Goal: Task Accomplishment & Management: Manage account settings

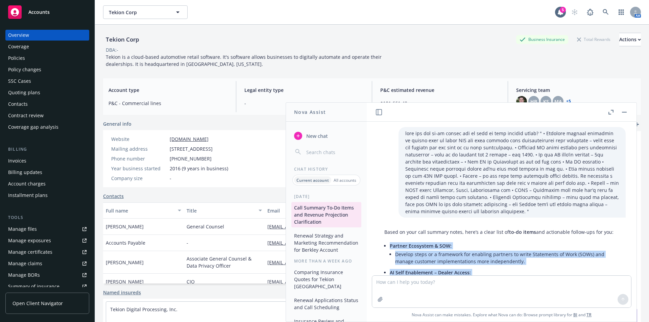
scroll to position [863, 0]
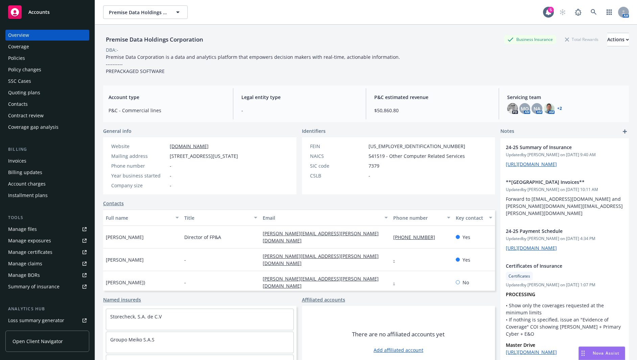
drag, startPoint x: 28, startPoint y: 57, endPoint x: 76, endPoint y: 57, distance: 48.0
click at [28, 57] on div "Policies" at bounding box center [47, 58] width 78 height 11
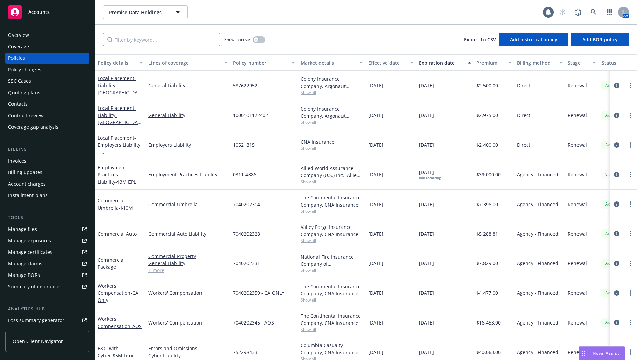
click at [165, 42] on input "Filter by keyword..." at bounding box center [161, 40] width 117 height 14
type input "kidnap"
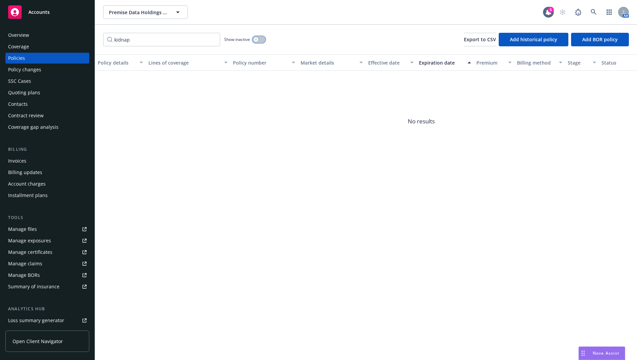
click at [257, 41] on div "button" at bounding box center [256, 39] width 5 height 5
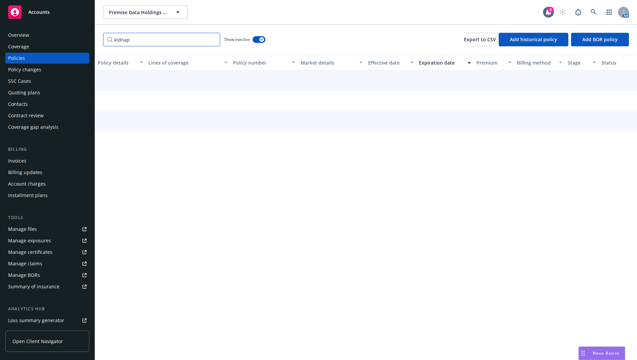
click at [165, 41] on input "kidnap" at bounding box center [161, 40] width 117 height 14
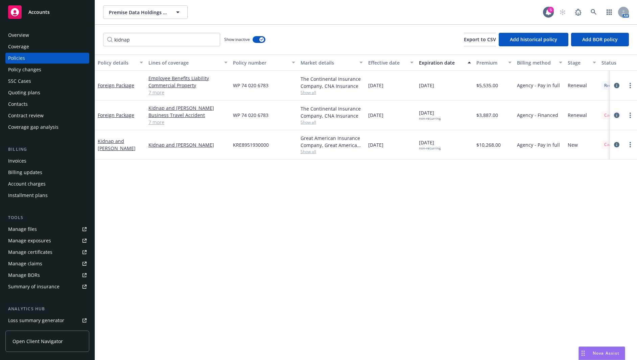
click at [616, 115] on icon "circleInformation" at bounding box center [616, 115] width 5 height 5
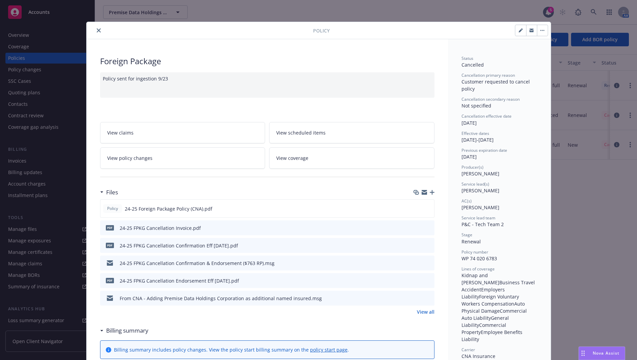
click at [97, 32] on icon "close" at bounding box center [99, 30] width 4 height 4
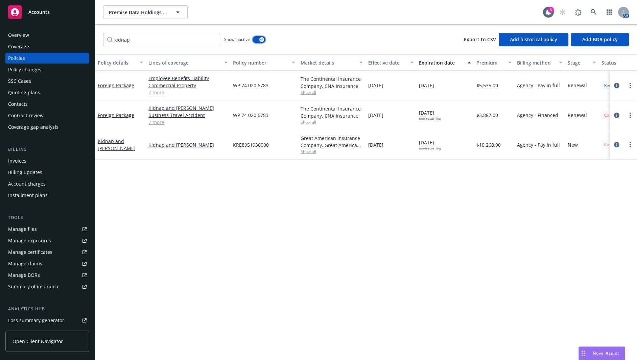
click at [263, 39] on icon "button" at bounding box center [261, 40] width 3 height 2
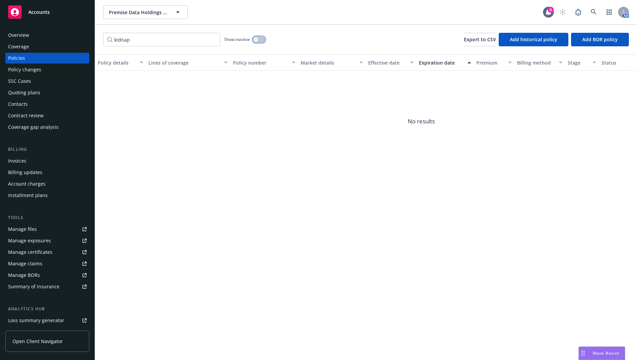
click at [257, 39] on icon "button" at bounding box center [256, 39] width 2 height 2
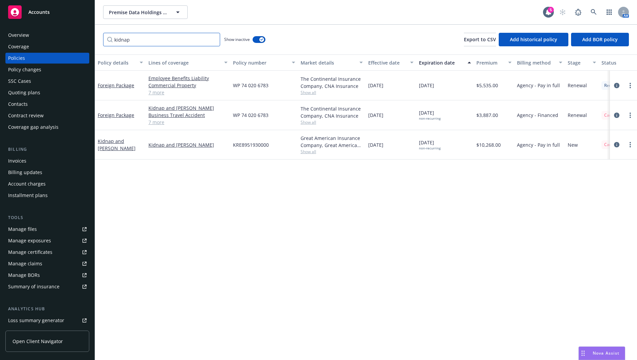
drag, startPoint x: 180, startPoint y: 40, endPoint x: 83, endPoint y: 45, distance: 97.5
click at [83, 45] on div "Accounts Overview Coverage Policies Policy changes SSC Cases Quoting plans Cont…" at bounding box center [318, 180] width 637 height 360
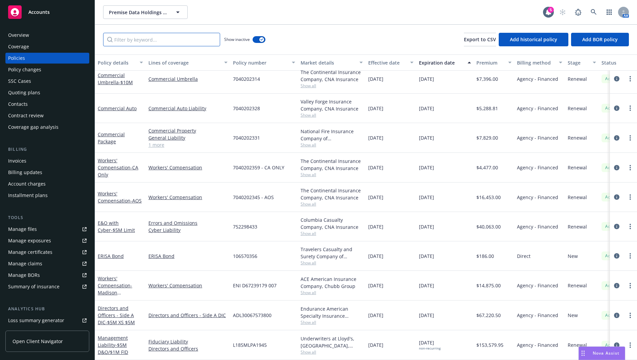
scroll to position [1664, 0]
click at [614, 283] on icon "circleInformation" at bounding box center [616, 285] width 5 height 5
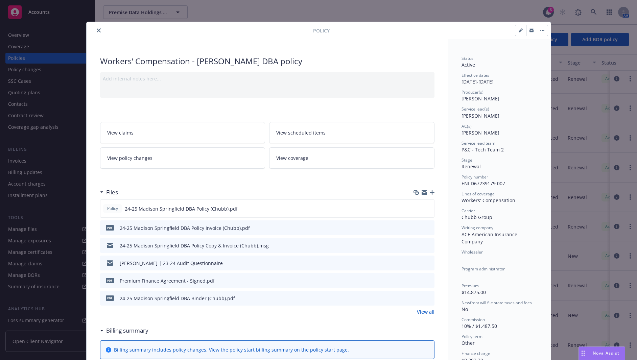
drag, startPoint x: 469, startPoint y: 77, endPoint x: 487, endPoint y: 86, distance: 20.3
click at [487, 86] on div "Status Active Effective dates 09/01/2024 - 03/01/2026 Producer(s) Erik Stenson …" at bounding box center [499, 254] width 76 height 399
drag, startPoint x: 472, startPoint y: 98, endPoint x: 468, endPoint y: 78, distance: 20.1
click at [468, 78] on div "Status Active Effective dates 09/01/2024 - 03/01/2026 Producer(s) Erik Stenson …" at bounding box center [499, 254] width 76 height 399
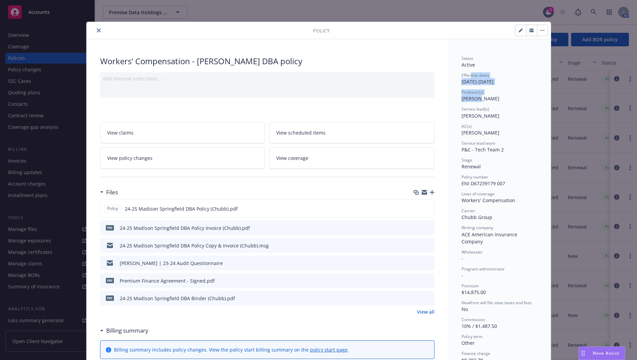
click at [468, 78] on div "Effective dates 09/01/2024 - 03/01/2026" at bounding box center [499, 78] width 76 height 13
click at [97, 31] on icon "close" at bounding box center [99, 30] width 4 height 4
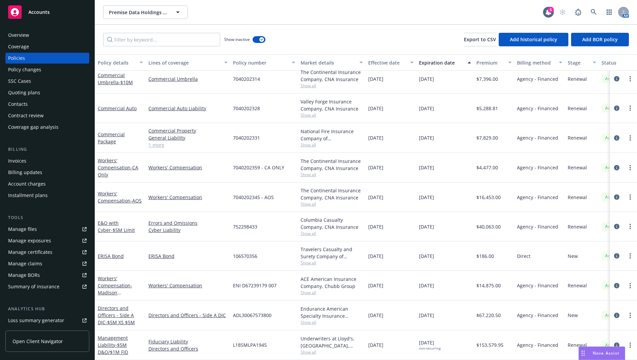
click at [16, 61] on div "Policies" at bounding box center [16, 58] width 17 height 11
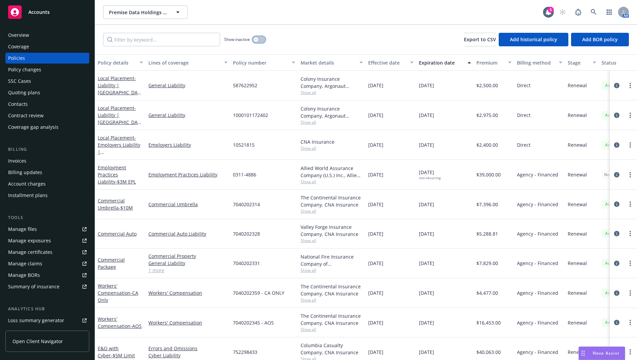
click at [257, 39] on icon "button" at bounding box center [256, 39] width 2 height 2
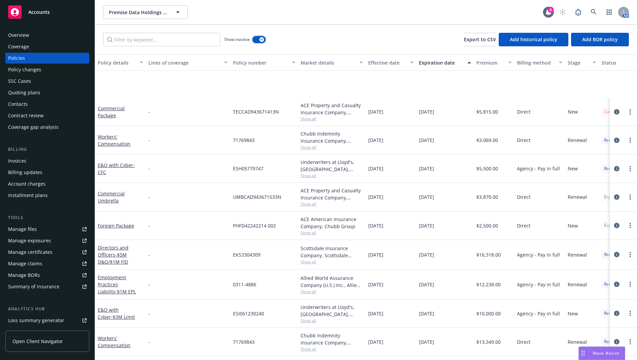
scroll to position [94, 0]
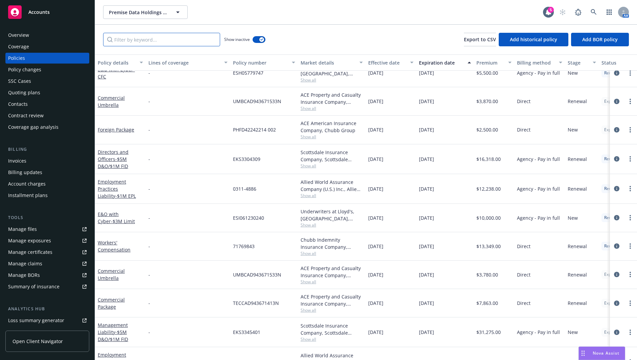
click at [179, 41] on input "Filter by keyword..." at bounding box center [161, 40] width 117 height 14
type input "kidnap"
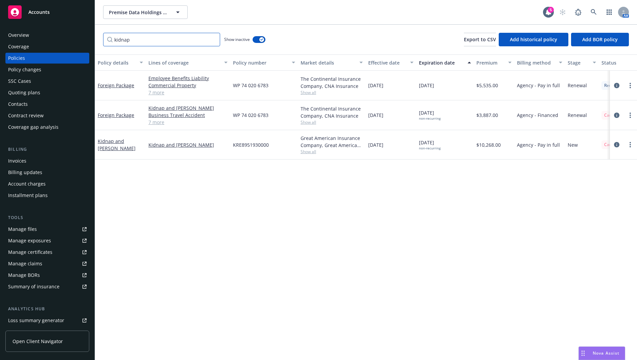
scroll to position [0, 0]
click at [617, 115] on icon "circleInformation" at bounding box center [616, 115] width 5 height 5
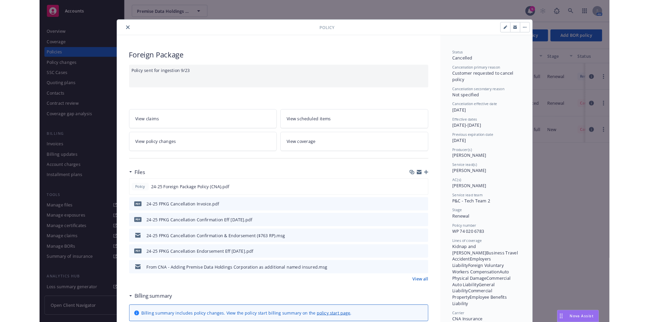
scroll to position [20, 0]
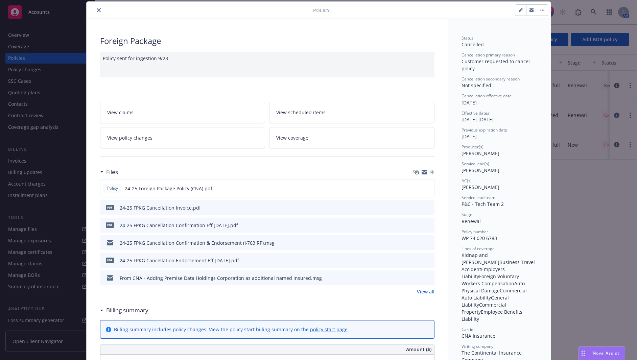
click at [99, 9] on button "close" at bounding box center [99, 10] width 8 height 8
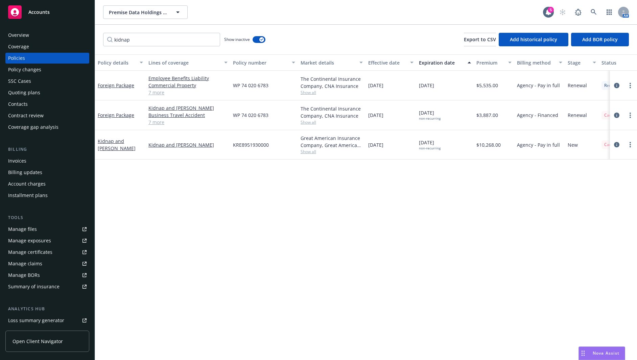
click at [26, 32] on div "Overview" at bounding box center [18, 35] width 21 height 11
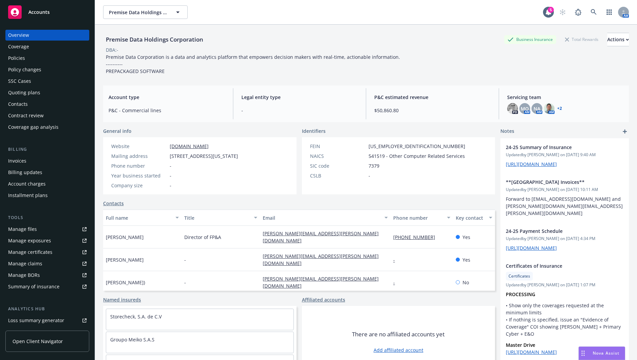
click at [24, 57] on div "Policies" at bounding box center [16, 58] width 17 height 11
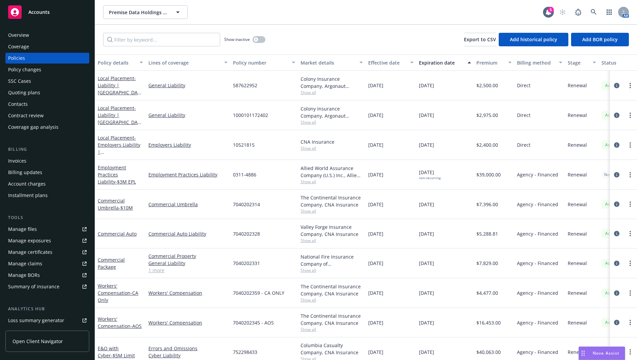
click at [19, 160] on div "Invoices" at bounding box center [17, 161] width 18 height 11
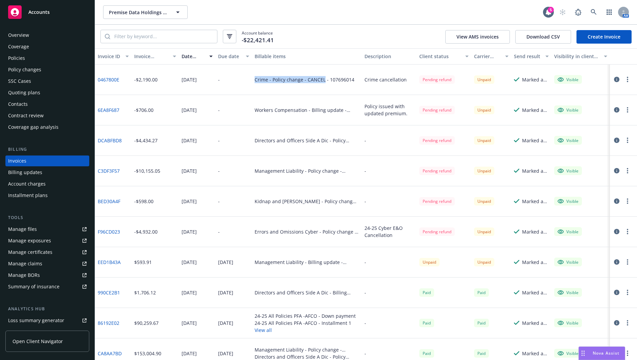
drag, startPoint x: 251, startPoint y: 77, endPoint x: 321, endPoint y: 66, distance: 70.4
click at [321, 66] on div "Crime - Policy change - CANCEL - 107696014" at bounding box center [307, 80] width 110 height 30
click at [248, 81] on div "-" at bounding box center [233, 80] width 37 height 30
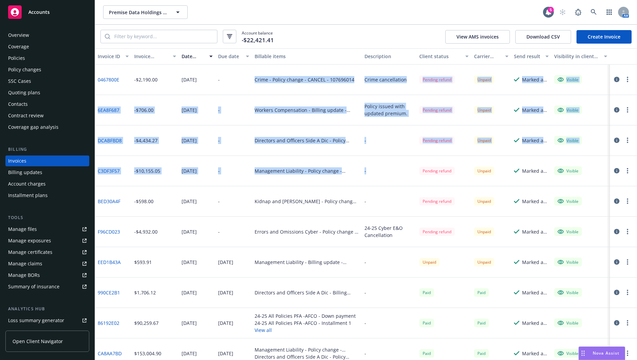
drag, startPoint x: 246, startPoint y: 79, endPoint x: 382, endPoint y: 186, distance: 172.9
click at [382, 186] on div "-" at bounding box center [389, 171] width 55 height 30
drag, startPoint x: 355, startPoint y: 207, endPoint x: 257, endPoint y: 82, distance: 159.0
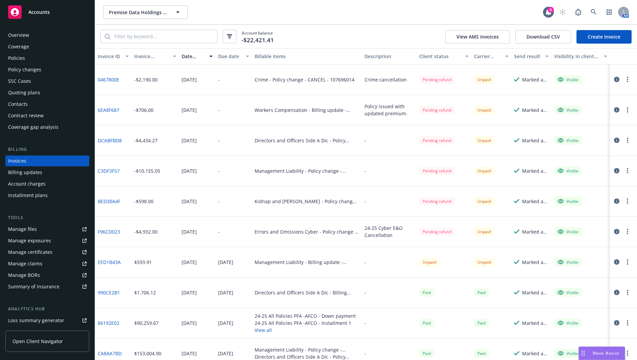
click at [245, 84] on div "-" at bounding box center [233, 80] width 37 height 30
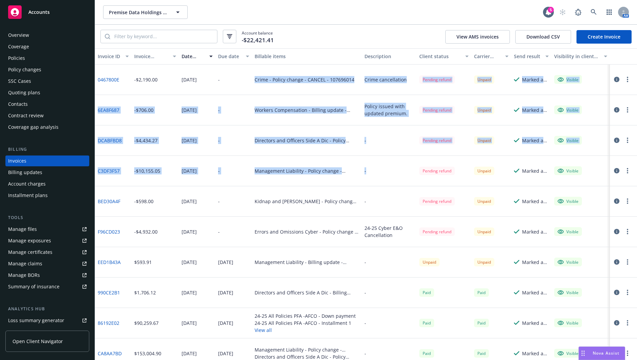
drag, startPoint x: 243, startPoint y: 76, endPoint x: 383, endPoint y: 183, distance: 176.0
click at [382, 181] on div "-" at bounding box center [389, 171] width 55 height 30
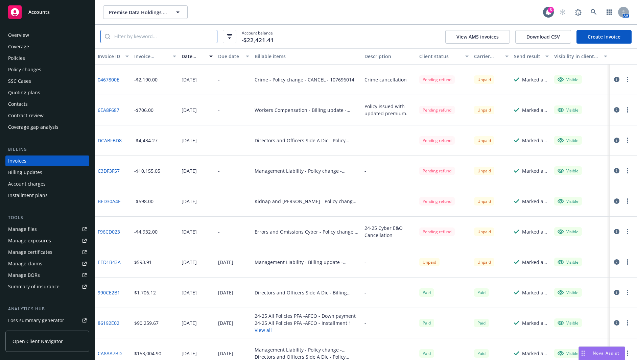
click at [158, 38] on input "search" at bounding box center [163, 36] width 107 height 13
type input "kidnap"
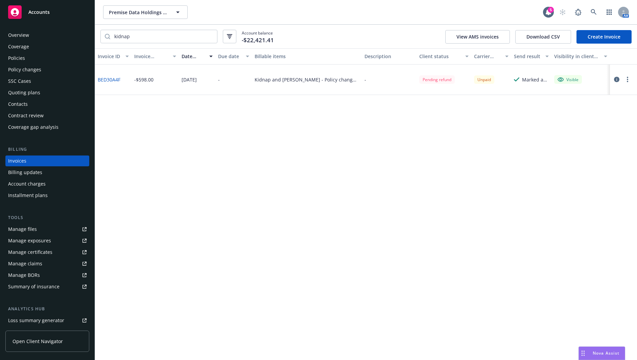
click at [108, 79] on link "BED30A4F" at bounding box center [109, 79] width 23 height 7
click at [14, 54] on div "Policies" at bounding box center [16, 58] width 17 height 11
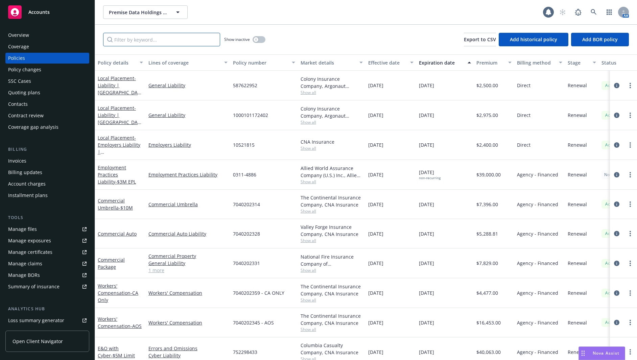
click at [141, 42] on input "Filter by keyword..." at bounding box center [161, 40] width 117 height 14
type input "s"
type input "kidnap"
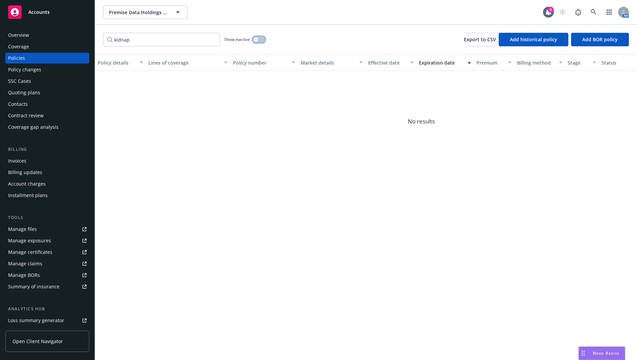
click at [257, 40] on icon "button" at bounding box center [256, 39] width 3 height 3
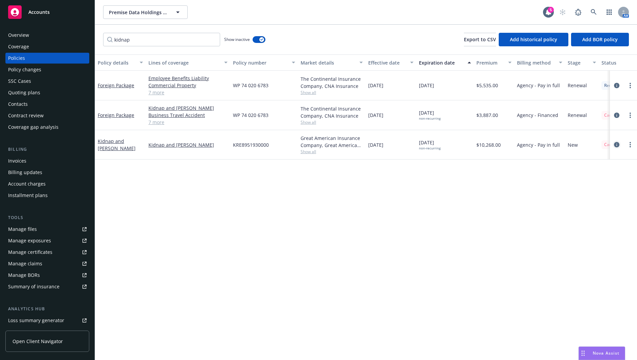
click at [615, 146] on icon "circleInformation" at bounding box center [616, 144] width 5 height 5
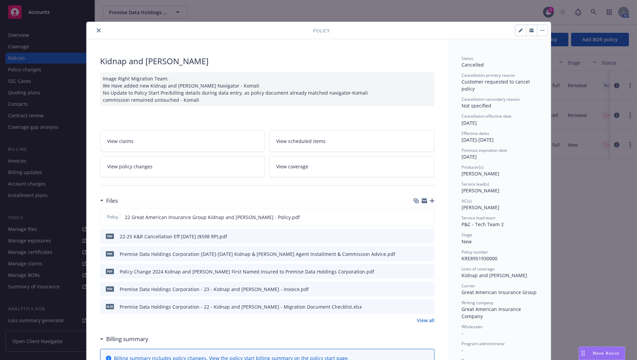
click at [97, 31] on icon "close" at bounding box center [99, 30] width 4 height 4
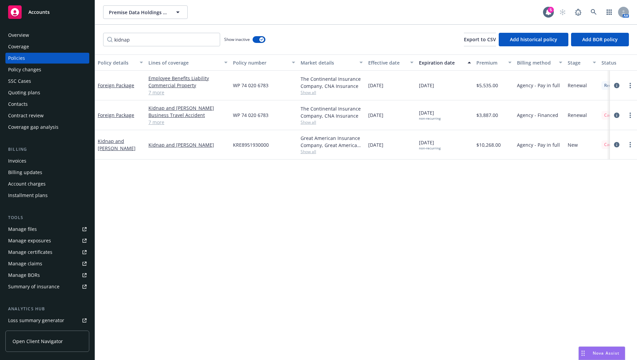
click at [215, 15] on div "Premise Data Holdings Corporation Premise Data Holdings Corporation" at bounding box center [323, 12] width 440 height 14
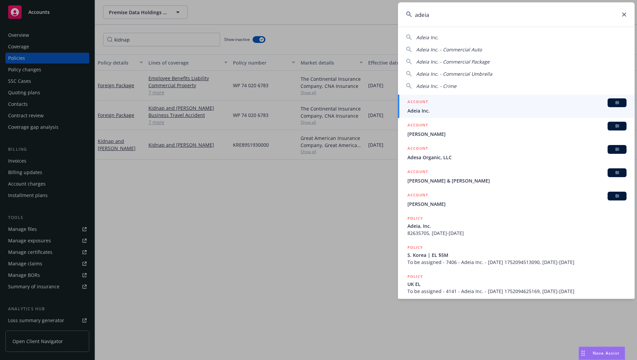
type input "adeia"
click at [620, 105] on div "BI" at bounding box center [617, 102] width 19 height 9
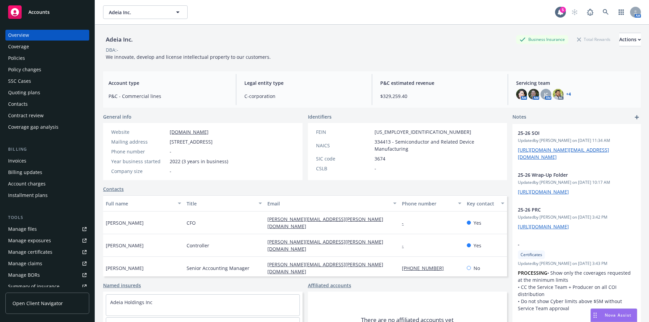
click at [387, 54] on div "Adeia Inc. Business Insurance Total Rewards Actions DBA: - We innovate, develop…" at bounding box center [372, 47] width 538 height 28
click at [252, 39] on div "Adeia Inc. Business Insurance Total Rewards Actions" at bounding box center [372, 40] width 538 height 14
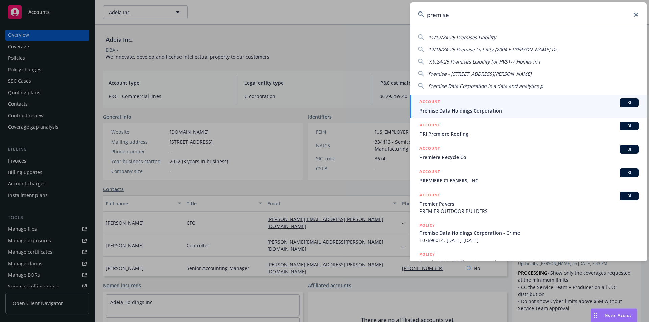
type input "premise"
click at [623, 103] on span "BI" at bounding box center [629, 103] width 14 height 6
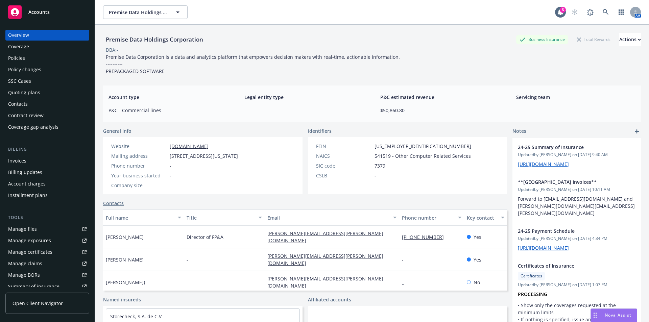
click at [27, 60] on div "Policies" at bounding box center [47, 58] width 78 height 11
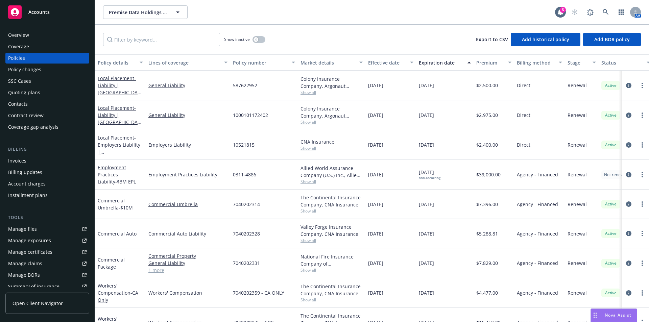
click at [361, 42] on div "Show inactive Export to CSV Add historical policy Add BOR policy" at bounding box center [372, 40] width 554 height 30
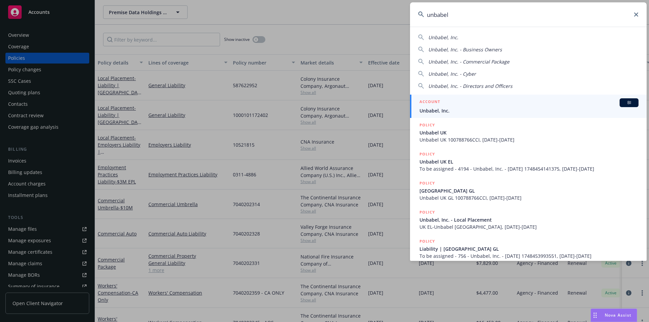
type input "unbabel"
click at [622, 100] on span "BI" at bounding box center [629, 103] width 14 height 6
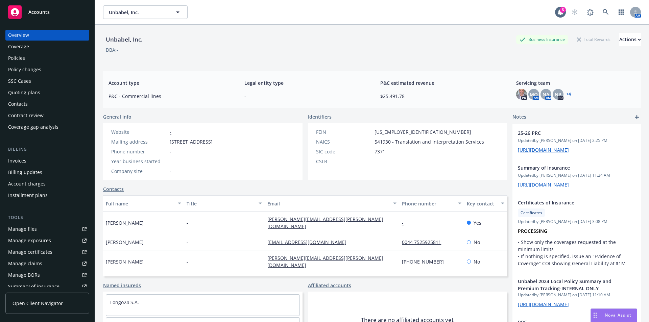
click at [597, 314] on div "Drag to move" at bounding box center [595, 315] width 8 height 13
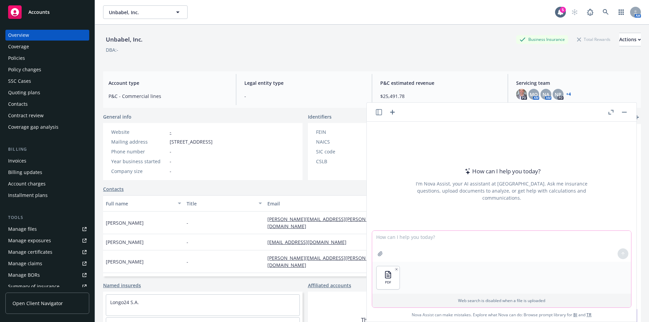
click at [420, 240] on textarea at bounding box center [501, 246] width 259 height 31
paste textarea "The First Named Insured is dissolved, sold, acquired by, merged into or consoli…"
click at [391, 239] on textarea "If the The First Named Insured is dissolved, sold, acquired by, merged into or …" at bounding box center [501, 246] width 259 height 32
click at [436, 237] on textarea "If the First Named Insured is dissolved, sold, acquired by, merged into or cons…" at bounding box center [501, 246] width 259 height 32
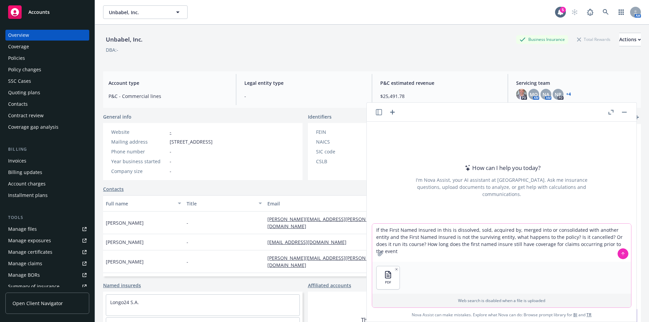
type textarea "If the First Named Insured in this is dissolved, sold, acquired by, merged into…"
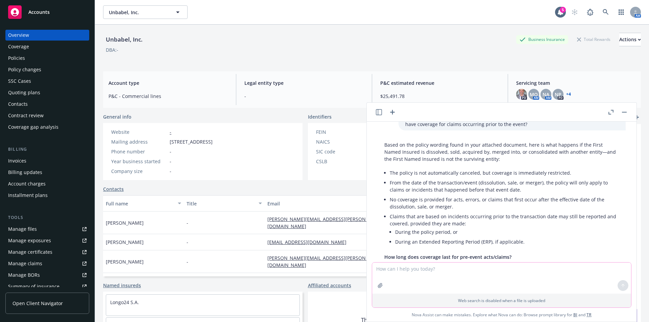
scroll to position [50, 0]
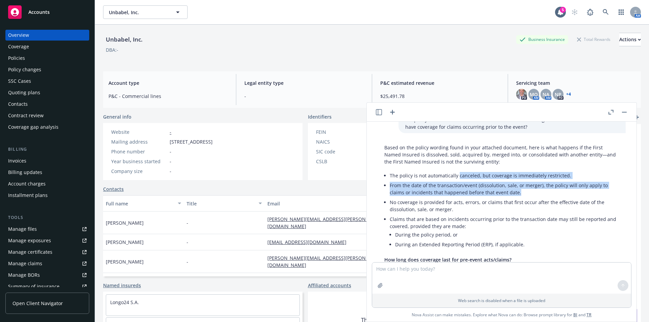
drag, startPoint x: 457, startPoint y: 179, endPoint x: 528, endPoint y: 192, distance: 72.3
click at [528, 192] on ul "The policy is not automatically canceled, but coverage is immediately restricte…" at bounding box center [504, 211] width 229 height 80
click at [528, 192] on li "From the date of the transaction/event (dissolution, sale, or merger), the poli…" at bounding box center [504, 189] width 229 height 17
drag, startPoint x: 517, startPoint y: 195, endPoint x: 461, endPoint y: 185, distance: 57.1
click at [461, 185] on li "From the date of the transaction/event (dissolution, sale, or merger), the poli…" at bounding box center [504, 189] width 229 height 17
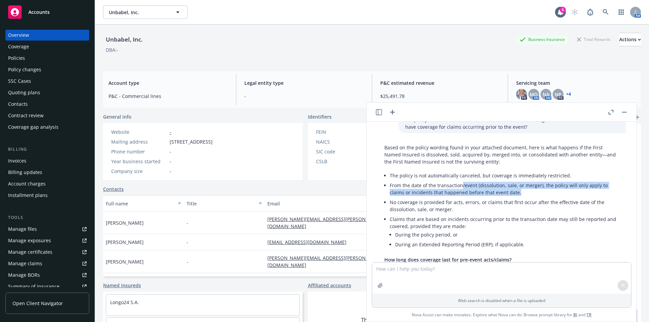
click at [461, 185] on li "From the date of the transaction/event (dissolution, sale, or merger), the poli…" at bounding box center [504, 189] width 229 height 17
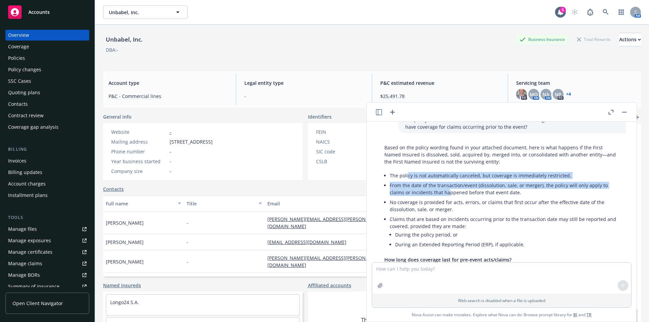
drag, startPoint x: 408, startPoint y: 174, endPoint x: 448, endPoint y: 195, distance: 45.1
click at [448, 195] on ul "The policy is not automatically canceled, but coverage is immediately restricte…" at bounding box center [504, 211] width 229 height 80
click at [448, 195] on li "From the date of the transaction/event (dissolution, sale, or merger), the poli…" at bounding box center [504, 189] width 229 height 17
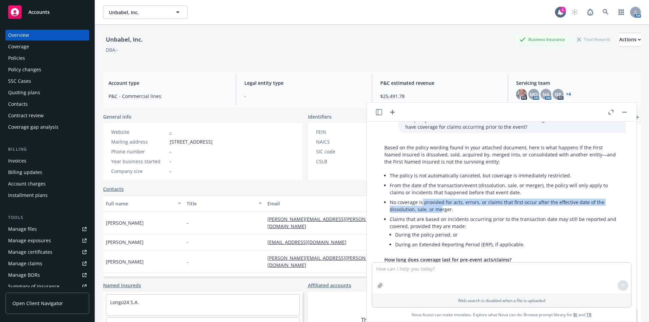
drag, startPoint x: 440, startPoint y: 214, endPoint x: 420, endPoint y: 198, distance: 25.0
click at [420, 198] on li "No coverage is provided for acts, errors, or claims that first occur after the …" at bounding box center [504, 205] width 229 height 17
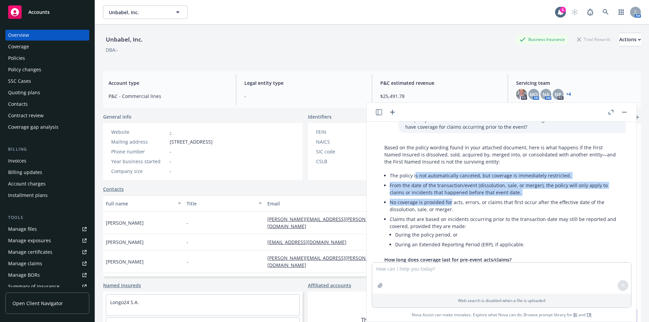
drag, startPoint x: 414, startPoint y: 177, endPoint x: 450, endPoint y: 205, distance: 45.3
click at [450, 205] on ul "The policy is not automatically canceled, but coverage is immediately restricte…" at bounding box center [504, 211] width 229 height 80
click at [450, 205] on li "No coverage is provided for acts, errors, or claims that first occur after the …" at bounding box center [504, 205] width 229 height 17
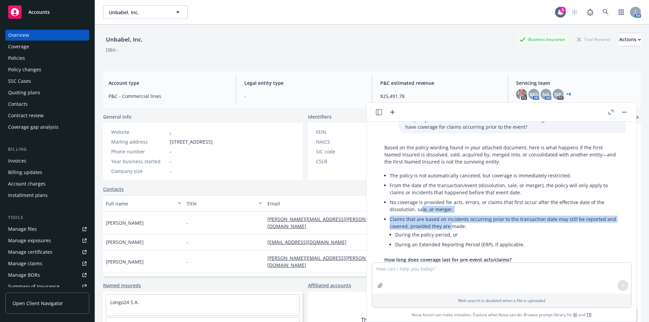
drag, startPoint x: 450, startPoint y: 224, endPoint x: 418, endPoint y: 205, distance: 37.1
click at [418, 205] on ul "The policy is not automatically canceled, but coverage is immediately restricte…" at bounding box center [504, 211] width 229 height 80
drag, startPoint x: 418, startPoint y: 205, endPoint x: 422, endPoint y: 193, distance: 12.2
click at [418, 204] on li "No coverage is provided for acts, errors, or claims that first occur after the …" at bounding box center [504, 205] width 229 height 17
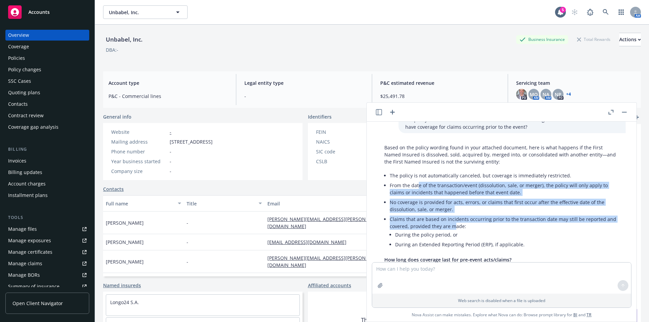
drag, startPoint x: 410, startPoint y: 193, endPoint x: 452, endPoint y: 229, distance: 54.9
click at [452, 229] on ul "The policy is not automatically canceled, but coverage is immediately restricte…" at bounding box center [504, 211] width 229 height 80
click at [452, 229] on li "Claims that are based on incidents occurring prior to the transaction date may …" at bounding box center [504, 232] width 229 height 37
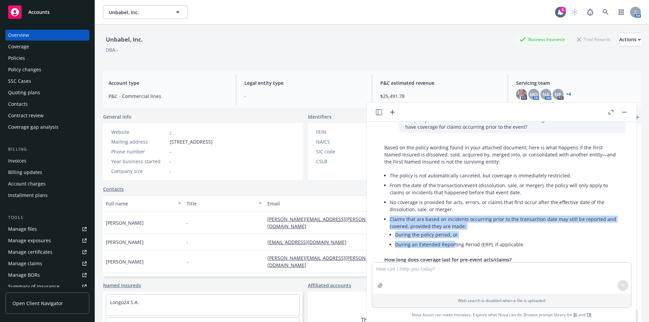
drag, startPoint x: 445, startPoint y: 242, endPoint x: 414, endPoint y: 222, distance: 37.1
click at [415, 222] on li "Claims that are based on incidents occurring prior to the transaction date may …" at bounding box center [504, 232] width 229 height 37
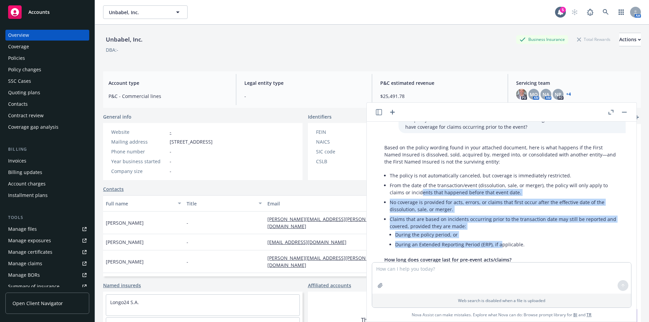
drag, startPoint x: 422, startPoint y: 190, endPoint x: 500, endPoint y: 248, distance: 97.7
click at [500, 248] on ul "The policy is not automatically canceled, but coverage is immediately restricte…" at bounding box center [504, 211] width 229 height 80
click at [500, 248] on li "During an Extended Reporting Period (ERP), if applicable." at bounding box center [507, 245] width 224 height 10
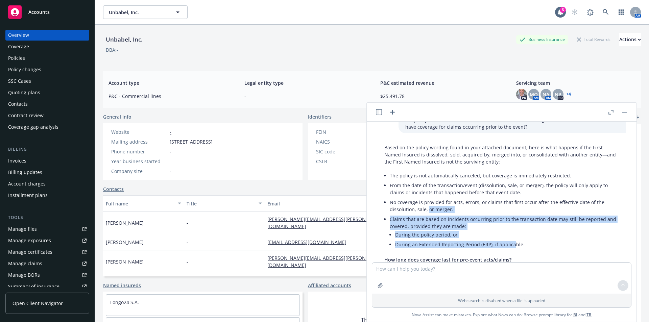
drag, startPoint x: 508, startPoint y: 247, endPoint x: 427, endPoint y: 211, distance: 88.7
click at [428, 211] on ul "The policy is not automatically canceled, but coverage is immediately restricte…" at bounding box center [504, 211] width 229 height 80
click at [427, 211] on li "No coverage is provided for acts, errors, or claims that first occur after the …" at bounding box center [504, 205] width 229 height 17
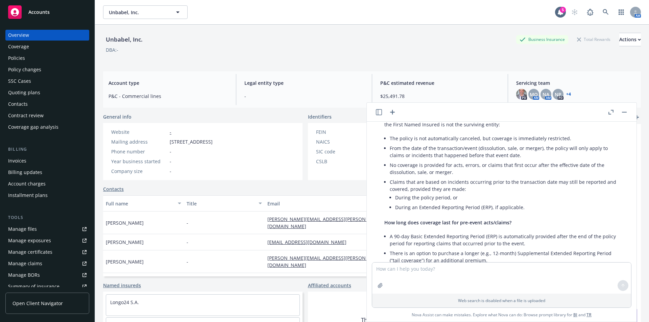
scroll to position [88, 0]
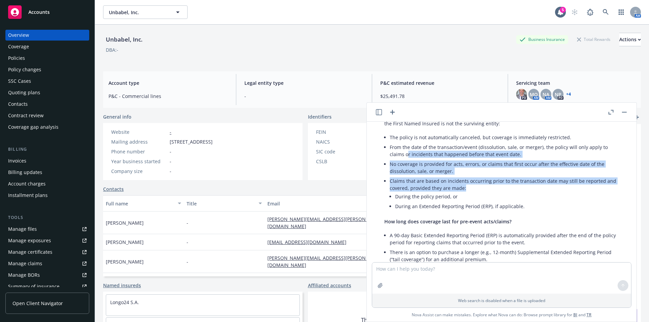
drag, startPoint x: 408, startPoint y: 158, endPoint x: 480, endPoint y: 187, distance: 77.7
click at [480, 187] on ul "The policy is not automatically canceled, but coverage is immediately restricte…" at bounding box center [504, 173] width 229 height 80
click at [480, 187] on li "Claims that are based on incidents occurring prior to the transaction date may …" at bounding box center [504, 194] width 229 height 37
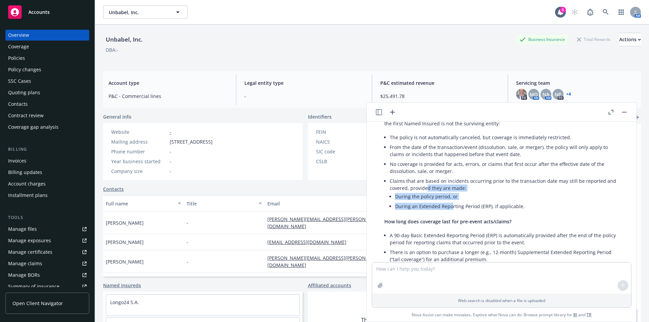
drag, startPoint x: 450, startPoint y: 203, endPoint x: 423, endPoint y: 185, distance: 32.4
click at [423, 186] on li "Claims that are based on incidents occurring prior to the transaction date may …" at bounding box center [504, 194] width 229 height 37
click at [423, 185] on li "Claims that are based on incidents occurring prior to the transaction date may …" at bounding box center [504, 194] width 229 height 37
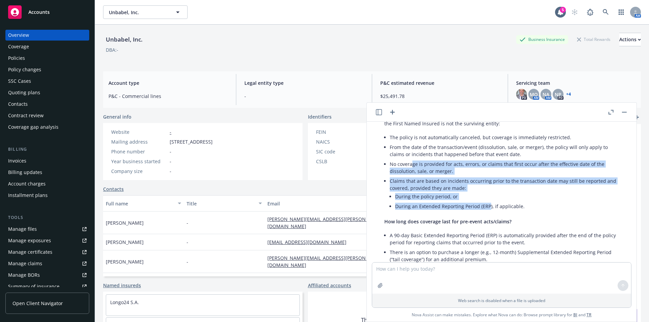
drag, startPoint x: 409, startPoint y: 168, endPoint x: 489, endPoint y: 205, distance: 88.0
click at [489, 205] on ul "The policy is not automatically canceled, but coverage is immediately restricte…" at bounding box center [504, 173] width 229 height 80
click at [489, 205] on li "During an Extended Reporting Period (ERP), if applicable." at bounding box center [507, 206] width 224 height 10
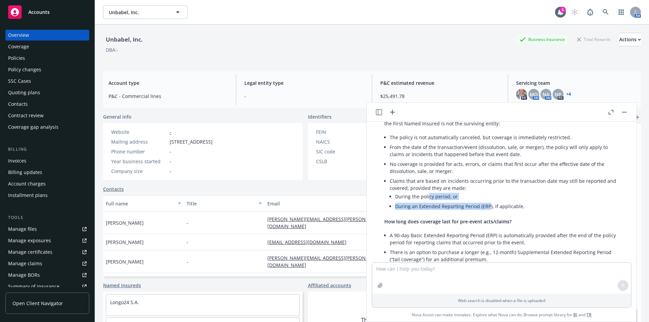
drag, startPoint x: 488, startPoint y: 207, endPoint x: 410, endPoint y: 180, distance: 82.0
click at [415, 183] on li "Claims that are based on incidents occurring prior to the transaction date may …" at bounding box center [504, 194] width 229 height 37
click at [410, 180] on li "Claims that are based on incidents occurring prior to the transaction date may …" at bounding box center [504, 194] width 229 height 37
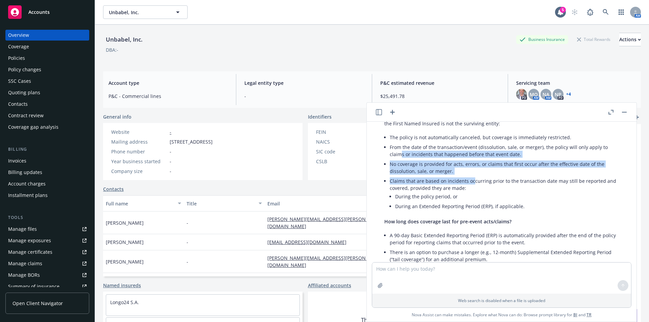
drag, startPoint x: 397, startPoint y: 152, endPoint x: 473, endPoint y: 179, distance: 80.5
click at [473, 179] on ul "The policy is not automatically canceled, but coverage is immediately restricte…" at bounding box center [504, 173] width 229 height 80
click at [473, 179] on li "Claims that are based on incidents occurring prior to the transaction date may …" at bounding box center [504, 194] width 229 height 37
drag, startPoint x: 470, startPoint y: 180, endPoint x: 416, endPoint y: 162, distance: 57.5
click at [416, 162] on ul "The policy is not automatically canceled, but coverage is immediately restricte…" at bounding box center [504, 173] width 229 height 80
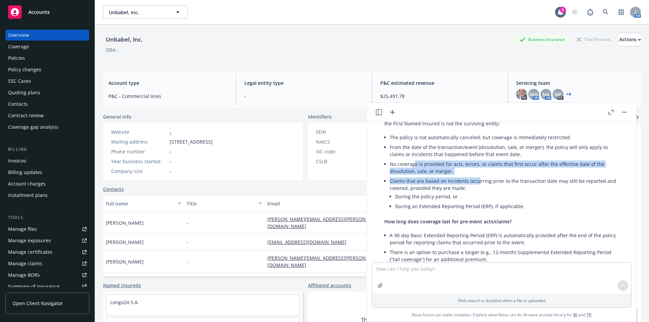
click at [416, 162] on li "No coverage is provided for acts, errors, or claims that first occur after the …" at bounding box center [504, 167] width 229 height 17
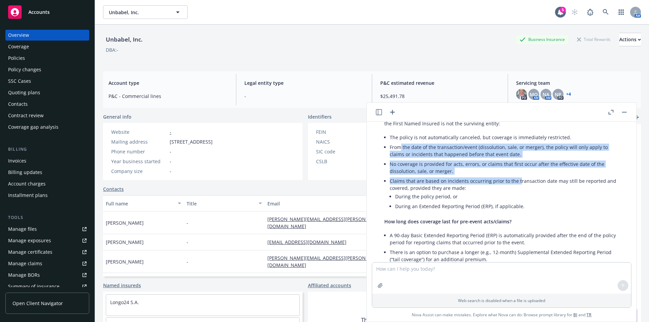
drag, startPoint x: 401, startPoint y: 147, endPoint x: 518, endPoint y: 184, distance: 122.2
click at [518, 184] on ul "The policy is not automatically canceled, but coverage is immediately restricte…" at bounding box center [504, 173] width 229 height 80
click at [518, 184] on li "Claims that are based on incidents occurring prior to the transaction date may …" at bounding box center [504, 194] width 229 height 37
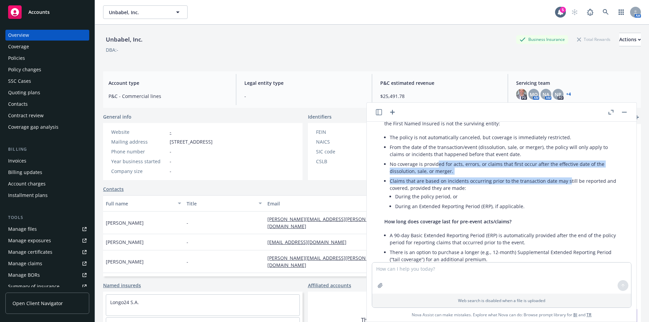
drag, startPoint x: 565, startPoint y: 184, endPoint x: 429, endPoint y: 163, distance: 137.1
click at [433, 164] on ul "The policy is not automatically canceled, but coverage is immediately restricte…" at bounding box center [504, 173] width 229 height 80
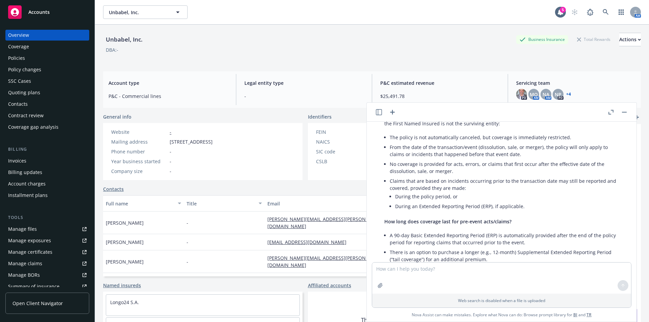
click at [429, 163] on li "No coverage is provided for acts, errors, or claims that first occur after the …" at bounding box center [504, 167] width 229 height 17
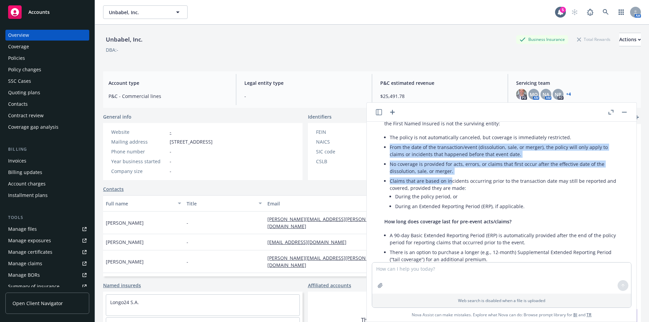
drag, startPoint x: 390, startPoint y: 148, endPoint x: 451, endPoint y: 179, distance: 67.9
click at [451, 179] on ul "The policy is not automatically canceled, but coverage is immediately restricte…" at bounding box center [504, 173] width 229 height 80
click at [451, 179] on li "Claims that are based on incidents occurring prior to the transaction date may …" at bounding box center [504, 194] width 229 height 37
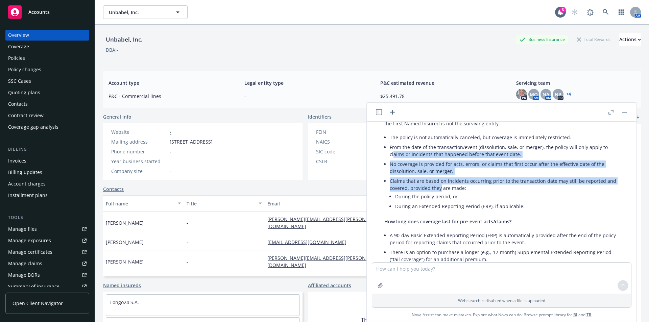
drag, startPoint x: 438, startPoint y: 191, endPoint x: 395, endPoint y: 154, distance: 57.6
click at [395, 154] on ul "The policy is not automatically canceled, but coverage is immediately restricte…" at bounding box center [504, 173] width 229 height 80
click at [395, 154] on li "From the date of the transaction/event (dissolution, sale, or merger), the poli…" at bounding box center [504, 150] width 229 height 17
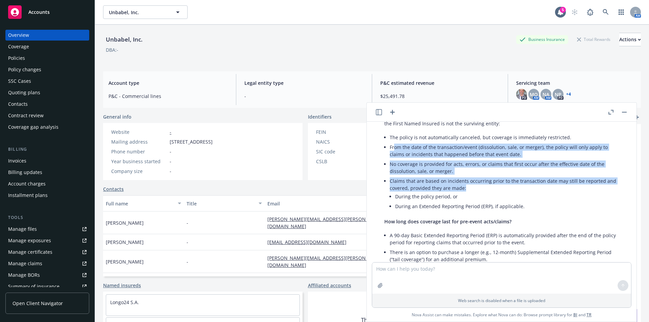
drag, startPoint x: 395, startPoint y: 149, endPoint x: 488, endPoint y: 191, distance: 102.4
click at [488, 191] on ul "The policy is not automatically canceled, but coverage is immediately restricte…" at bounding box center [504, 173] width 229 height 80
click at [488, 191] on li "Claims that are based on incidents occurring prior to the transaction date may …" at bounding box center [504, 194] width 229 height 37
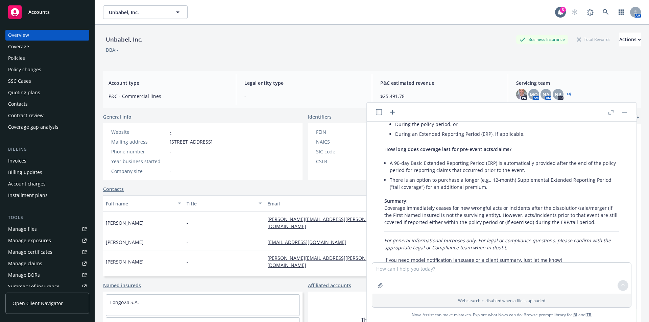
scroll to position [167, 0]
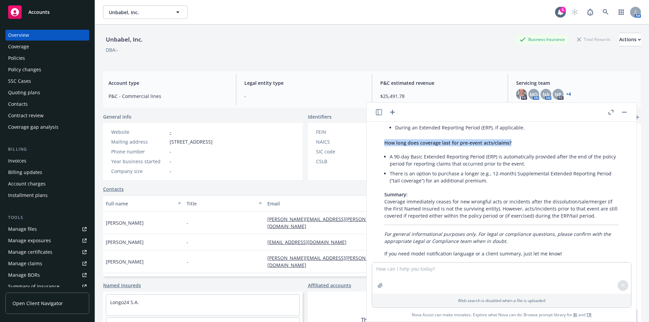
drag, startPoint x: 384, startPoint y: 143, endPoint x: 531, endPoint y: 149, distance: 146.5
click at [531, 149] on div "Based on the policy wording found in your attached document, here is what happe…" at bounding box center [502, 142] width 248 height 236
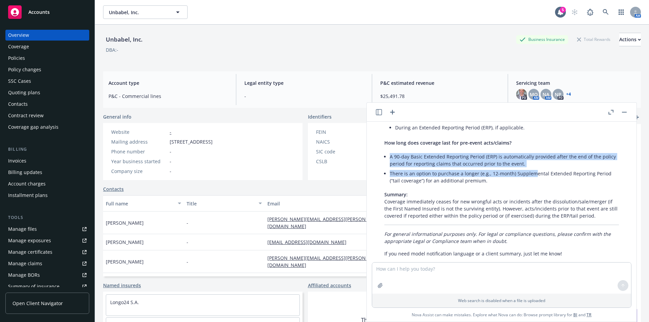
drag, startPoint x: 388, startPoint y: 158, endPoint x: 532, endPoint y: 174, distance: 144.7
click at [532, 174] on div "Based on the policy wording found in your attached document, here is what happe…" at bounding box center [502, 142] width 248 height 236
click at [532, 174] on li "There is an option to purchase a longer (e.g., 12-month) Supplemental Extended …" at bounding box center [504, 177] width 229 height 17
drag, startPoint x: 516, startPoint y: 176, endPoint x: 419, endPoint y: 158, distance: 99.1
click at [419, 158] on ul "A 90-day Basic Extended Reporting Period (ERP) is automatically provided after …" at bounding box center [504, 169] width 229 height 34
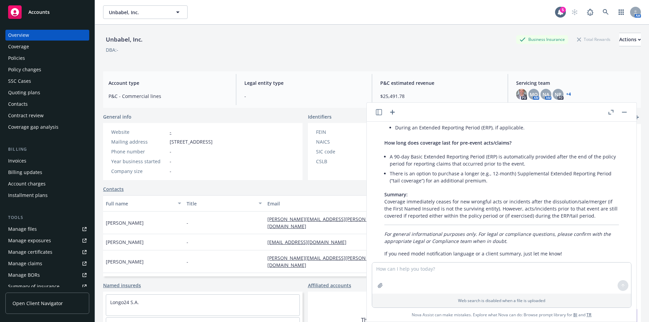
click at [417, 158] on li "A 90-day Basic Extended Reporting Period (ERP) is automatically provided after …" at bounding box center [504, 160] width 229 height 17
click at [21, 59] on div "Policies" at bounding box center [16, 58] width 17 height 11
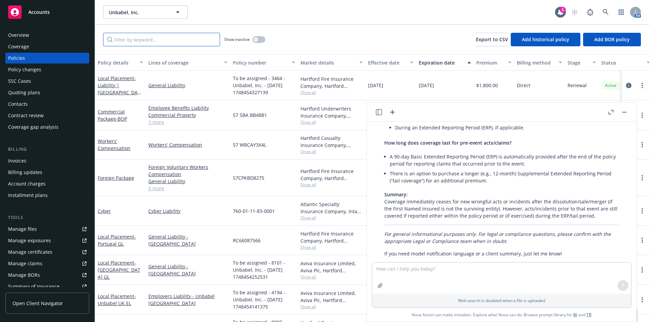
click at [174, 38] on input "Filter by keyword..." at bounding box center [161, 40] width 117 height 14
type input "cyber"
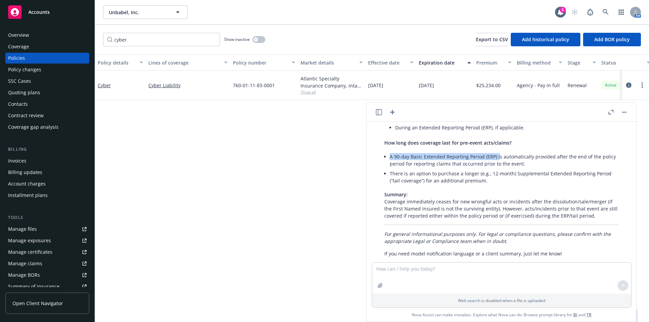
drag, startPoint x: 389, startPoint y: 158, endPoint x: 470, endPoint y: 155, distance: 80.9
click at [496, 159] on div "Based on the policy wording found in your attached document, here is what happe…" at bounding box center [502, 142] width 248 height 236
copy li "A 90-day Basic Extended Reporting Period (ERP)"
click at [399, 265] on textarea at bounding box center [501, 278] width 259 height 31
paste textarea "Hi James, Have you considered what will happen to Unbabel’s Cyber and Tech E&O …"
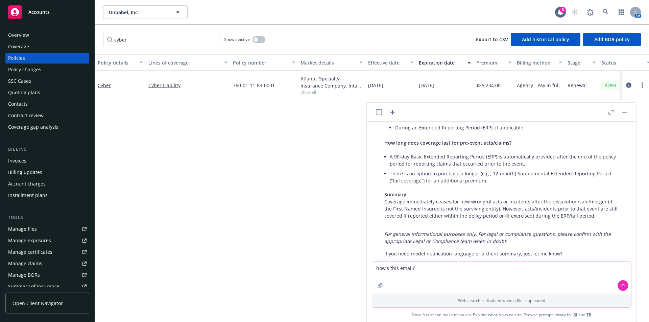
type textarea "how's this email? Hi James, Have you considered what will happen to Unbabel’s C…"
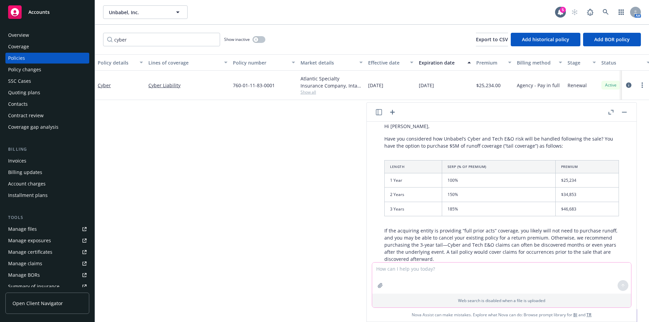
scroll to position [377, 0]
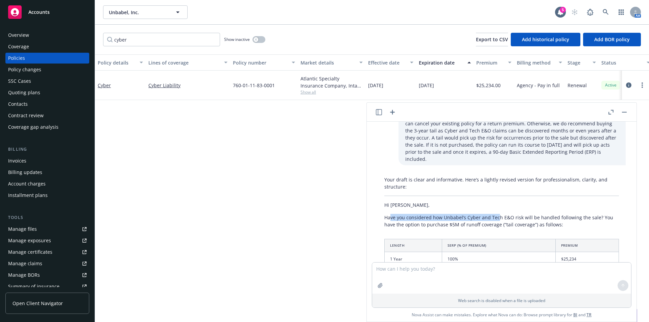
drag, startPoint x: 389, startPoint y: 207, endPoint x: 499, endPoint y: 207, distance: 109.5
click at [499, 214] on p "Have you considered how Unbabel’s Cyber and Tech E&O risk will be handled follo…" at bounding box center [501, 221] width 235 height 14
drag, startPoint x: 479, startPoint y: 218, endPoint x: 441, endPoint y: 212, distance: 39.3
click at [446, 214] on p "Have you considered how Unbabel’s Cyber and Tech E&O risk will be handled follo…" at bounding box center [501, 221] width 235 height 14
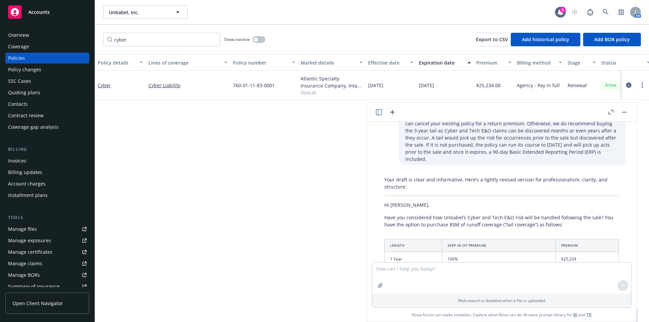
click at [440, 214] on p "Have you considered how Unbabel’s Cyber and Tech E&O risk will be handled follo…" at bounding box center [501, 221] width 235 height 14
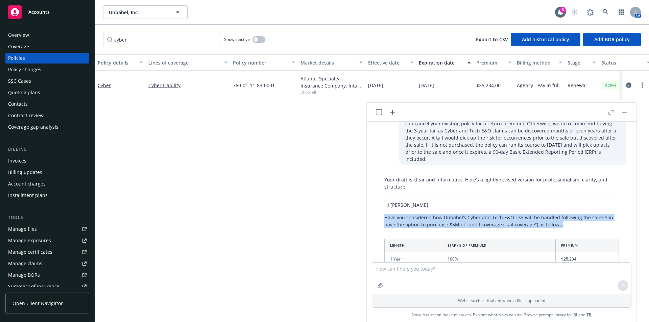
drag, startPoint x: 395, startPoint y: 214, endPoint x: 579, endPoint y: 215, distance: 184.3
click at [579, 215] on p "Have you considered how Unbabel’s Cyber and Tech E&O risk will be handled follo…" at bounding box center [501, 221] width 235 height 14
drag, startPoint x: 562, startPoint y: 219, endPoint x: 456, endPoint y: 206, distance: 106.9
click at [459, 214] on p "Have you considered how Unbabel’s Cyber and Tech E&O risk will be handled follo…" at bounding box center [501, 221] width 235 height 14
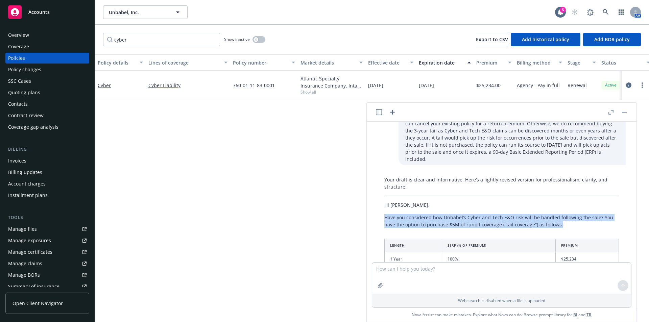
drag, startPoint x: 382, startPoint y: 209, endPoint x: 589, endPoint y: 215, distance: 206.6
copy p "Have you considered how Unbabel’s Cyber and Tech E&O risk will be handled follo…"
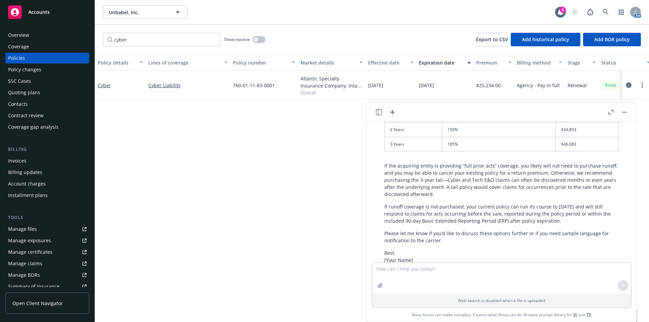
scroll to position [535, 0]
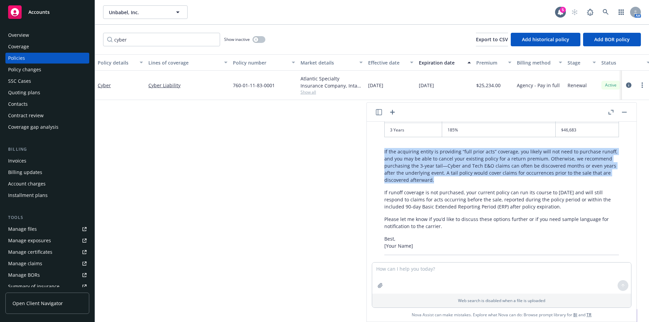
drag, startPoint x: 385, startPoint y: 143, endPoint x: 460, endPoint y: 176, distance: 82.4
click at [460, 176] on div "Your draft is clear and informative. Here’s a lightly revised version for profe…" at bounding box center [502, 174] width 248 height 316
copy p "If the acquiring entity is providing “full prior acts” coverage, you likely wil…"
drag, startPoint x: 383, startPoint y: 186, endPoint x: 567, endPoint y: 200, distance: 184.8
click at [567, 200] on div "Your draft is clear and informative. Here’s a lightly revised version for profe…" at bounding box center [502, 174] width 248 height 316
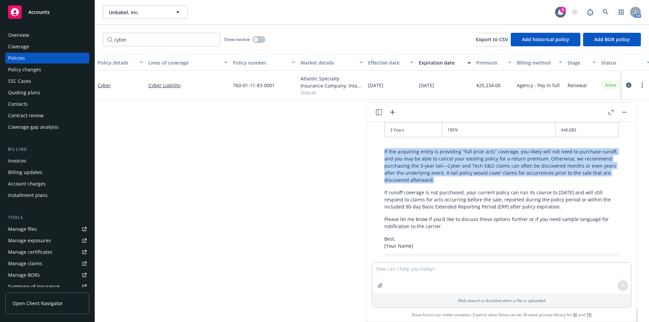
copy p "If runoff coverage is not purchased, your current policy can run its course to …"
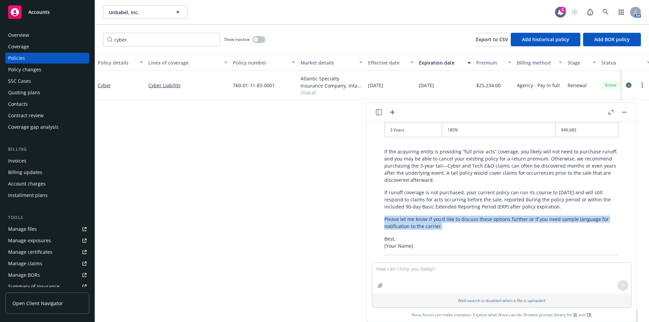
drag, startPoint x: 401, startPoint y: 215, endPoint x: 463, endPoint y: 220, distance: 62.8
click at [463, 220] on p "Please let me know if you’d like to discuss these options further or if you nee…" at bounding box center [501, 223] width 235 height 14
copy p "Please let me know if you’d like to discuss these options further or if you nee…"
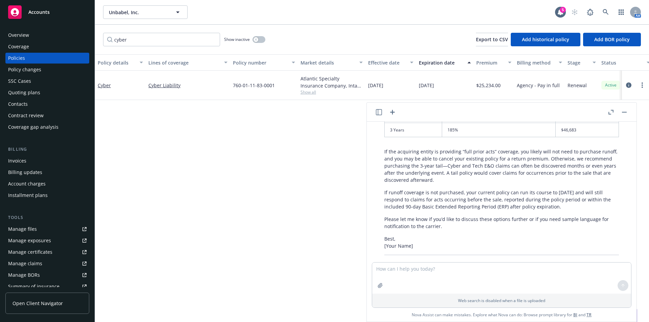
click at [229, 213] on div "Policy details Lines of coverage Policy number Market details Effective date Ex…" at bounding box center [372, 188] width 554 height 268
click at [20, 227] on div "Manage files" at bounding box center [22, 229] width 29 height 11
click at [387, 37] on div "cyber Show inactive Export to CSV Add historical policy Add BOR policy" at bounding box center [372, 40] width 554 height 30
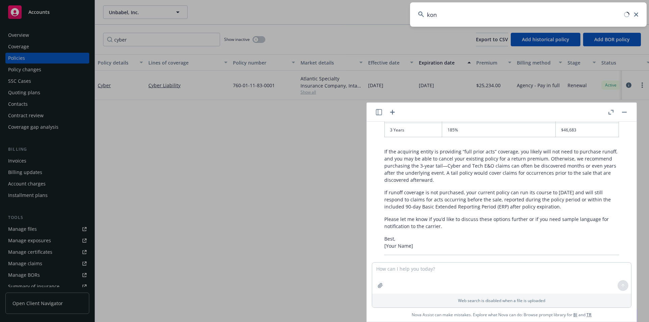
type input "kong"
click at [625, 111] on button "button" at bounding box center [624, 112] width 8 height 8
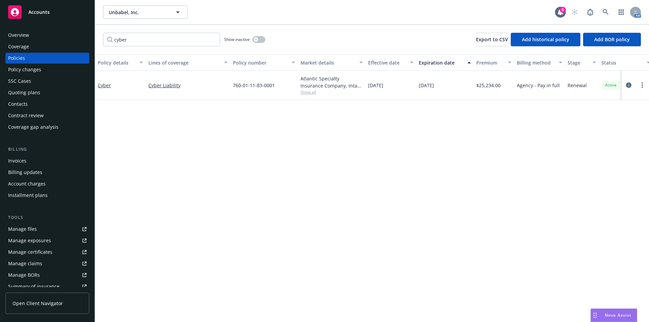
click at [414, 196] on div "Policy details Lines of coverage Policy number Market details Effective date Ex…" at bounding box center [372, 188] width 554 height 268
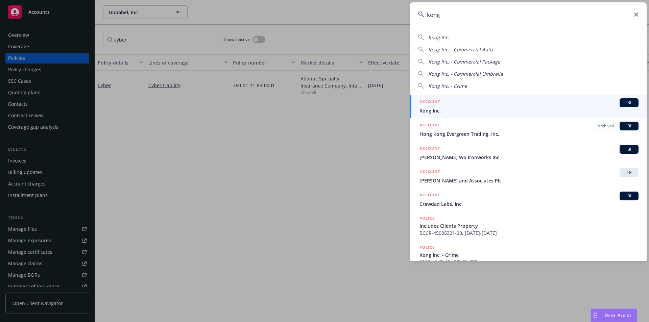
type input "kong"
click at [628, 103] on span "BI" at bounding box center [629, 103] width 14 height 6
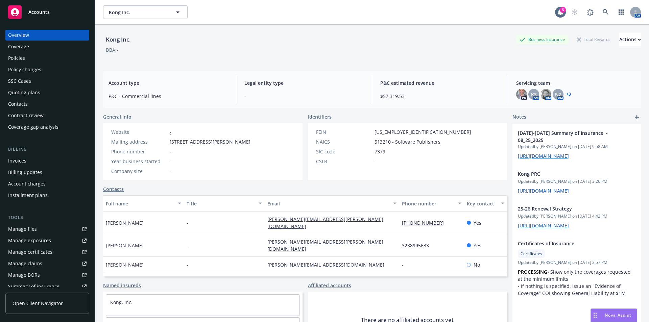
click at [26, 161] on div "Invoices" at bounding box center [17, 161] width 18 height 11
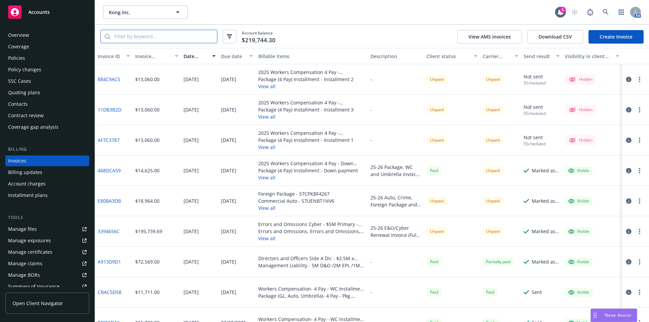
click at [152, 35] on input "search" at bounding box center [163, 36] width 107 height 13
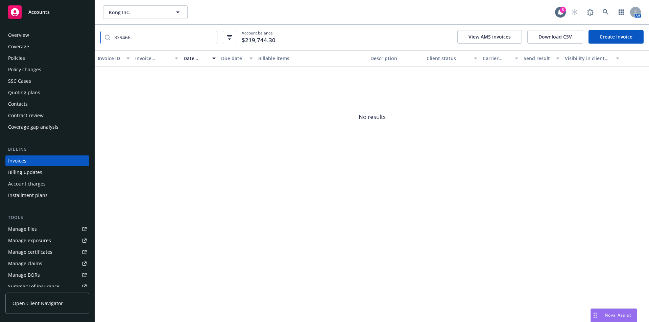
click at [146, 39] on input "339466." at bounding box center [163, 37] width 107 height 13
drag, startPoint x: 148, startPoint y: 39, endPoint x: 90, endPoint y: 38, distance: 57.8
click at [90, 38] on div "Accounts Overview Coverage Policies Policy changes SSC Cases Quoting plans Cont…" at bounding box center [324, 161] width 649 height 322
type input "e80b"
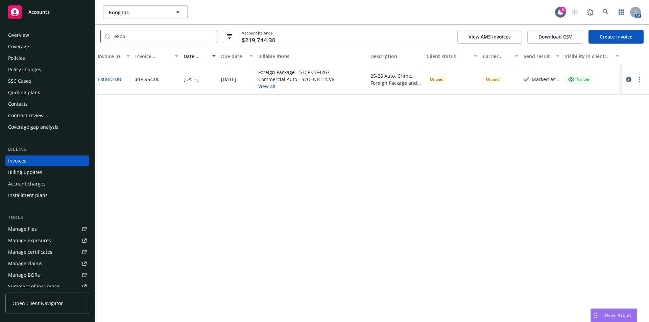
drag, startPoint x: 156, startPoint y: 40, endPoint x: 108, endPoint y: 38, distance: 47.7
click at [108, 38] on div "e80b" at bounding box center [158, 37] width 117 height 14
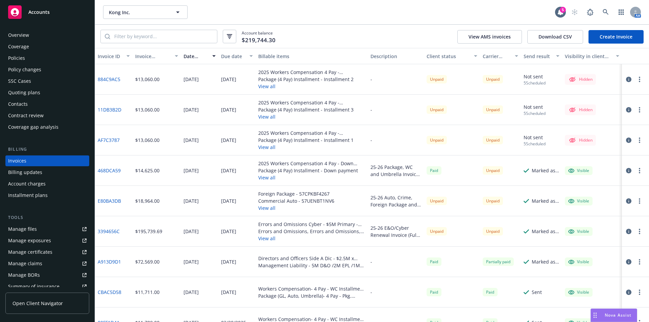
click at [345, 34] on div "Account balance $219,744.30 View AMS invoices Download CSV Create Invoice" at bounding box center [372, 36] width 554 height 23
click at [150, 40] on input "search" at bounding box center [163, 36] width 107 height 13
type input "cyber"
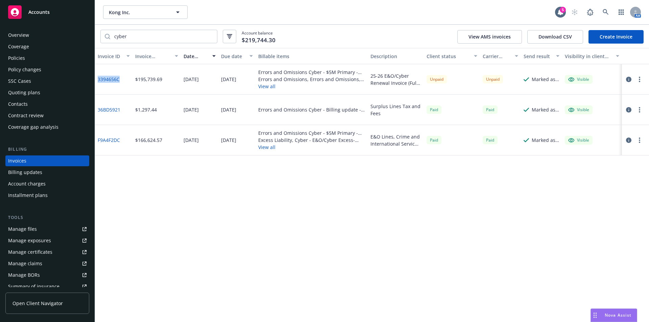
drag, startPoint x: 124, startPoint y: 79, endPoint x: 98, endPoint y: 79, distance: 25.4
click at [98, 79] on div "3394656C" at bounding box center [114, 79] width 38 height 30
copy link "3394656C"
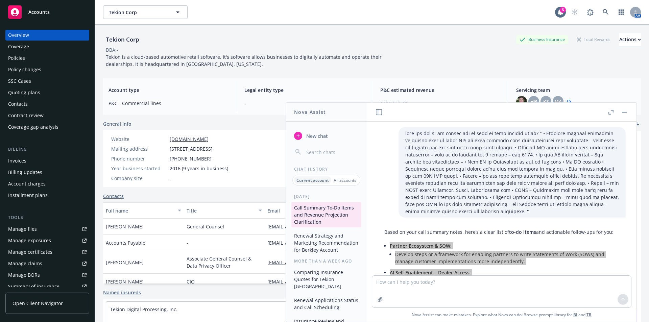
scroll to position [863, 0]
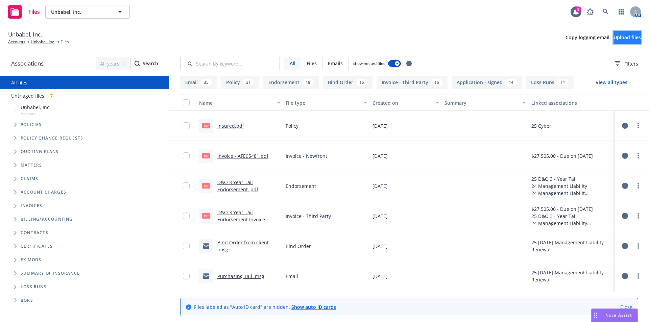
click at [619, 41] on button "Upload files" at bounding box center [627, 38] width 27 height 14
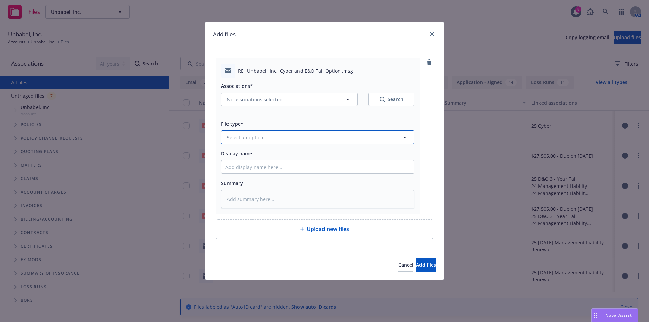
click at [254, 136] on span "Select an option" at bounding box center [245, 137] width 37 height 7
type input "email"
click at [232, 155] on span "Email" at bounding box center [234, 155] width 13 height 7
click at [278, 166] on input "Display name" at bounding box center [317, 167] width 193 height 13
type textarea "x"
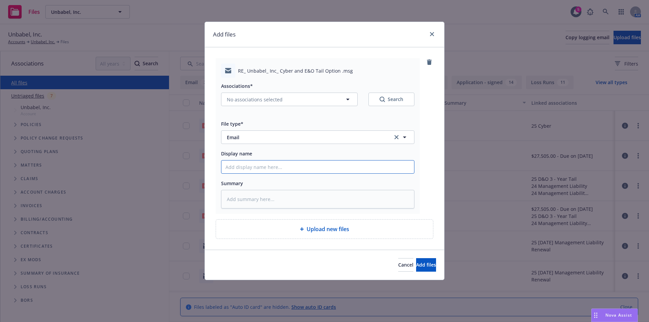
type input "C"
type textarea "x"
type input "Cy"
type textarea "x"
type input "Cyb"
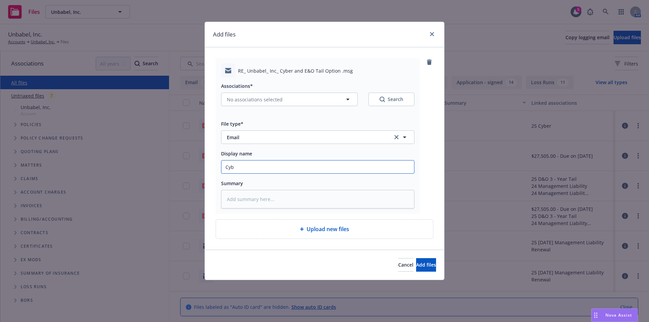
type textarea "x"
type input "Cyber"
type textarea "x"
type input "Cyber"
type textarea "x"
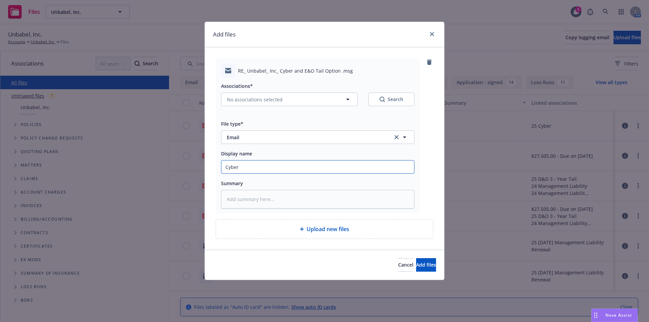
type input "Cyber a"
type textarea "x"
type input "Cyber an"
type textarea "x"
type input "Cyber and"
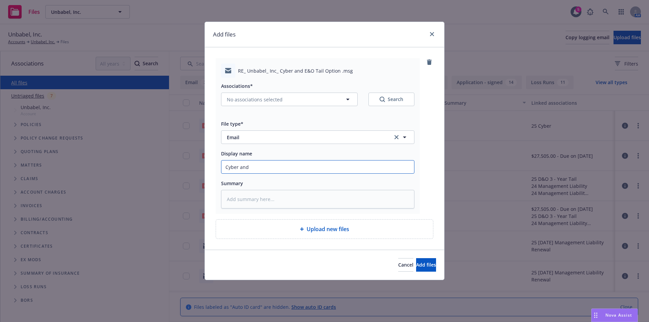
type textarea "x"
type input "Cyber and"
type textarea "x"
type input "Cyber and E"
type textarea "x"
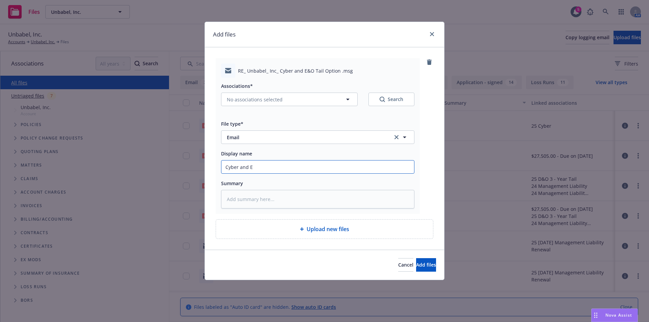
type input "Cyber and E&"
type textarea "x"
type input "Cyber and E"
type textarea "x"
type input "Cyber and E&"
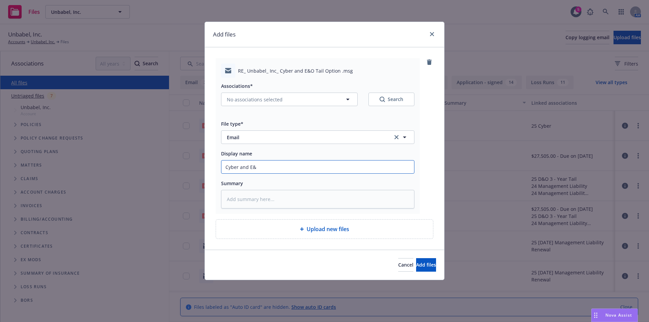
type textarea "x"
type input "Cyber and E&O"
type textarea "x"
type input "Cyber and E&O"
type textarea "x"
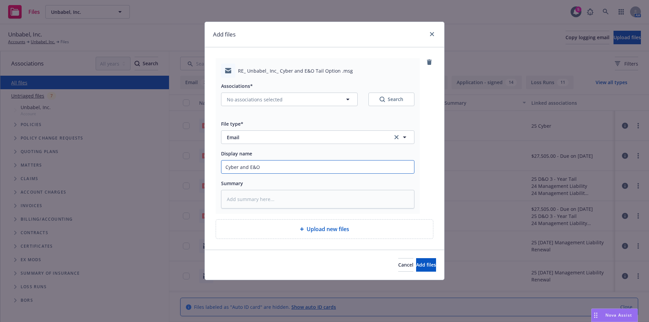
type input "Cyber and E&O T"
type textarea "x"
type input "Cyber and E&O Ta"
type textarea "x"
type input "Cyber and E&O Tai"
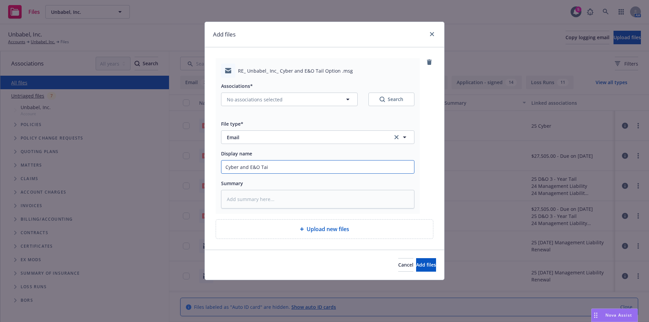
type textarea "x"
type input "Cyber and E&O Tail"
type textarea "x"
type input "Cyber and E&O Tail"
type textarea "x"
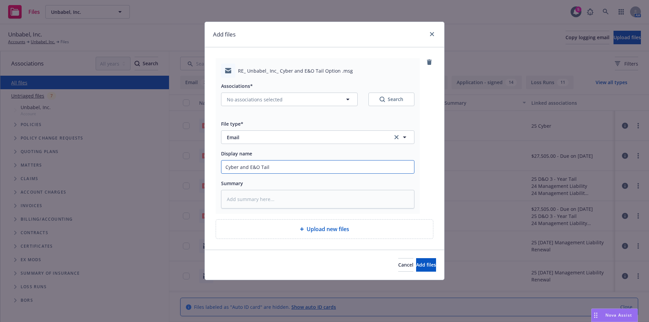
type input "Cyber and E&O Tail O"
type textarea "x"
type input "Cyber and E&O Tail Op"
type textarea "x"
type input "Cyber and E&O Tail Opti"
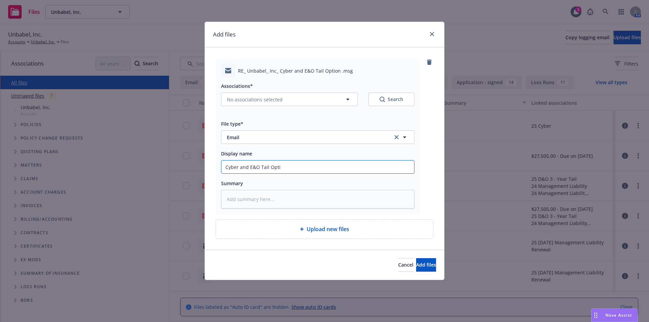
type textarea "x"
type input "Cyber and E&O Tail Optio"
type textarea "x"
type input "Cyber and E&O Tail Option"
click at [407, 255] on div "Cancel Add files" at bounding box center [324, 265] width 239 height 30
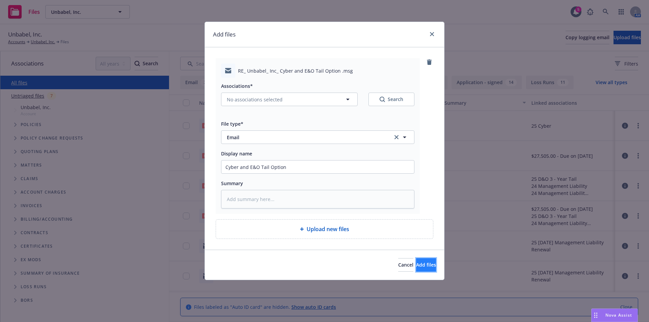
click at [416, 268] on button "Add files" at bounding box center [426, 265] width 20 height 14
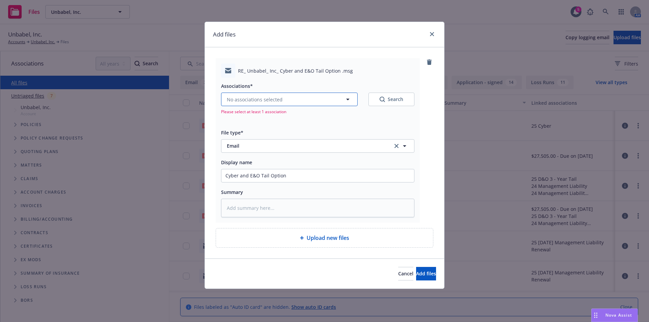
click at [288, 102] on button "No associations selected" at bounding box center [289, 100] width 137 height 14
type textarea "x"
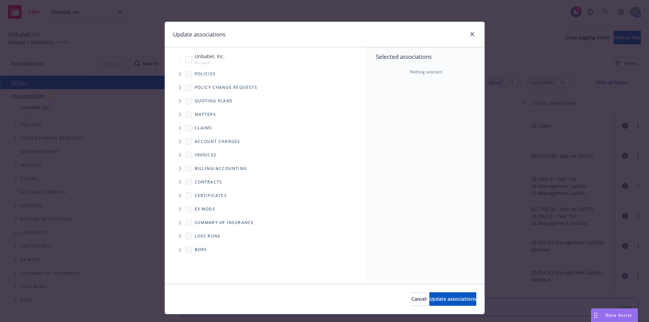
click at [175, 74] on span "Tree Example" at bounding box center [179, 74] width 11 height 11
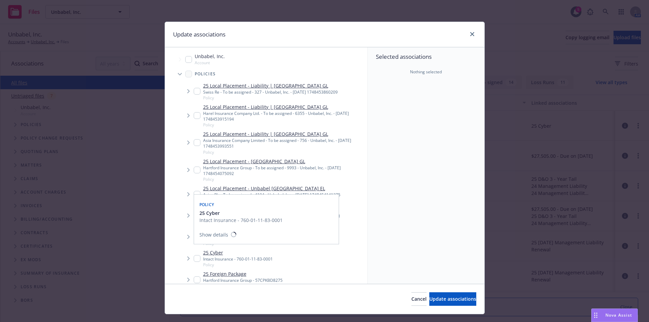
click at [195, 258] on input "Tree Example" at bounding box center [197, 258] width 7 height 7
checkbox input "true"
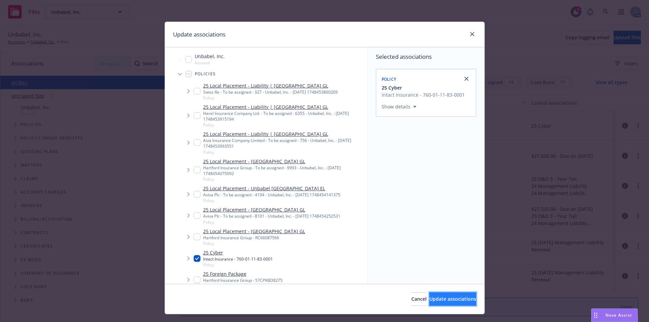
click at [445, 301] on span "Update associations" at bounding box center [452, 299] width 47 height 6
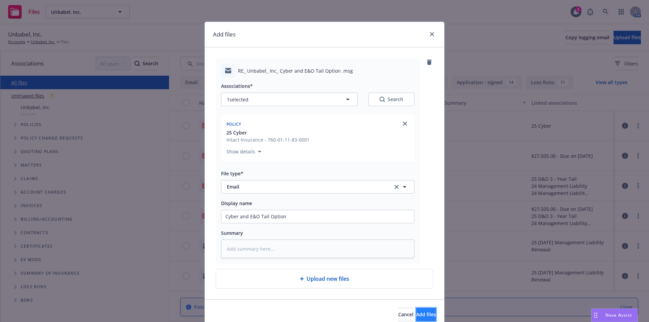
click at [419, 311] on span "Add files" at bounding box center [426, 314] width 20 height 6
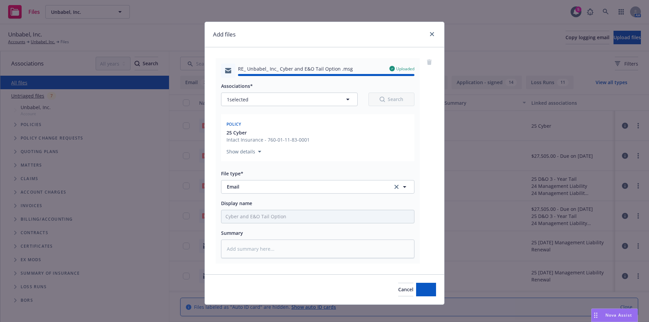
type textarea "x"
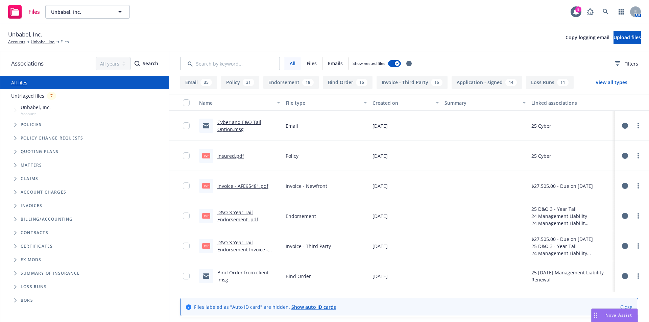
click at [286, 29] on div "Unbabel, Inc. Accounts Unbabel, Inc. Files Copy logging email Upload files" at bounding box center [324, 37] width 649 height 27
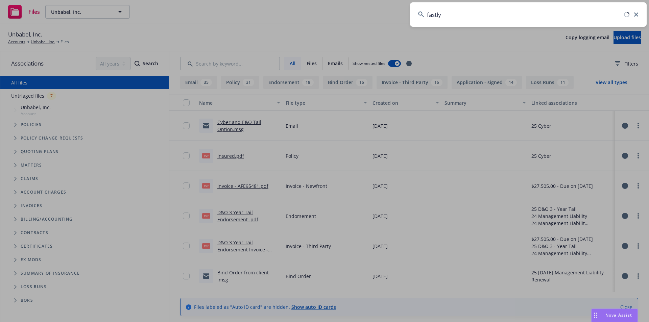
type input "fastly"
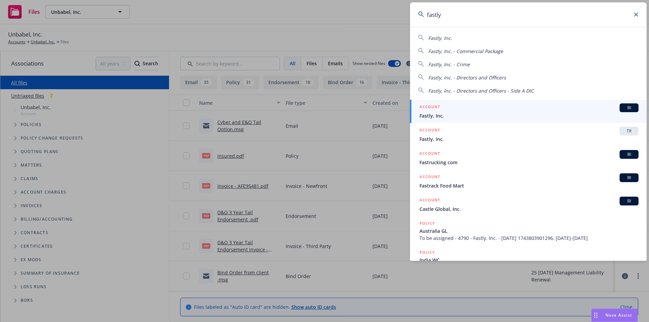
click at [622, 105] on span "BI" at bounding box center [629, 108] width 14 height 6
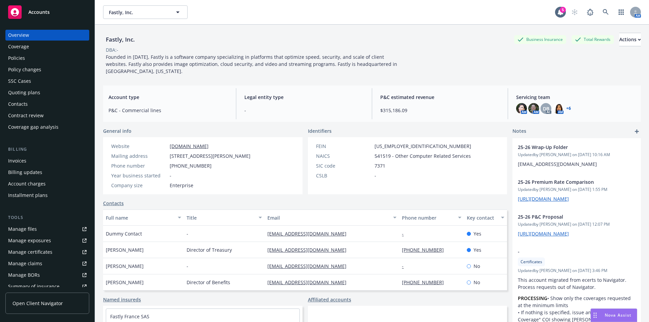
click at [25, 60] on div "Policies" at bounding box center [47, 58] width 78 height 11
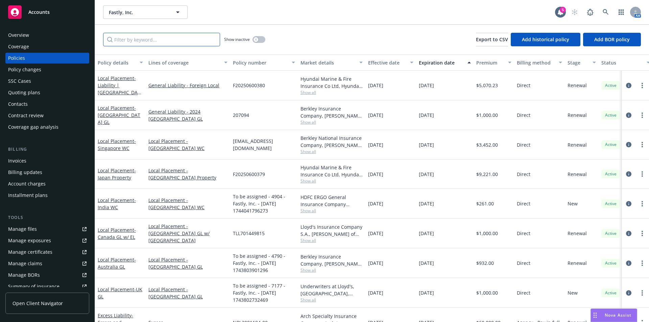
click at [143, 40] on input "Filter by keyword..." at bounding box center [161, 40] width 117 height 14
type input "cyber"
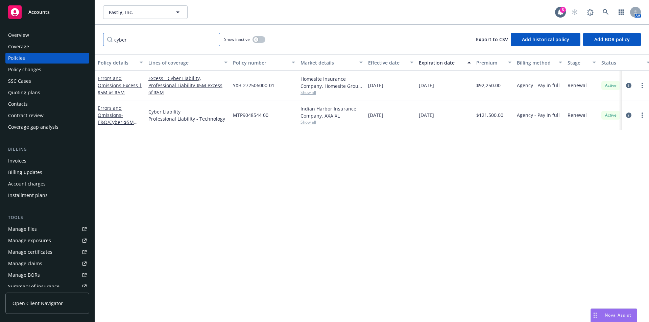
drag, startPoint x: 137, startPoint y: 41, endPoint x: 62, endPoint y: 32, distance: 75.6
click at [62, 35] on div "Accounts Overview Coverage Policies Policy changes SSC Cases Quoting plans Cont…" at bounding box center [324, 161] width 649 height 322
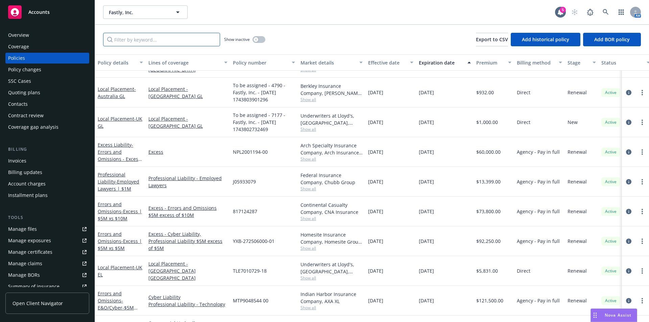
scroll to position [237, 0]
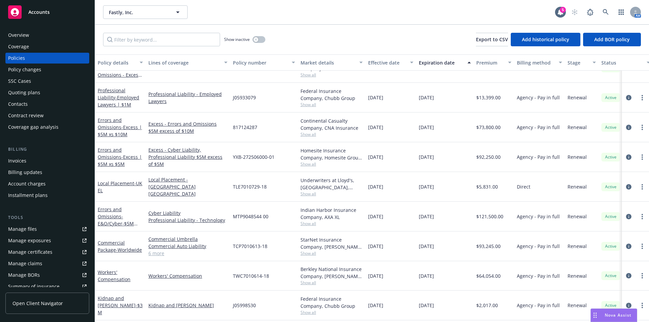
click at [22, 38] on div "Overview" at bounding box center [18, 35] width 21 height 11
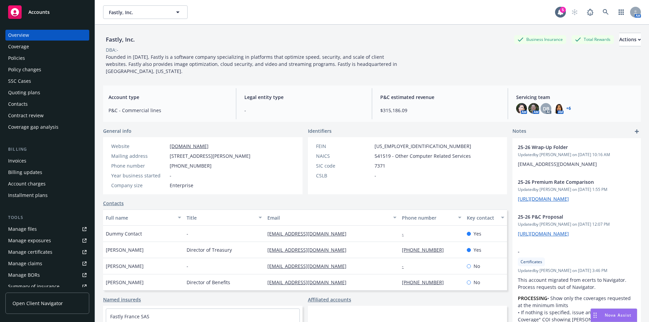
click at [567, 107] on link "+ 6" at bounding box center [568, 108] width 5 height 4
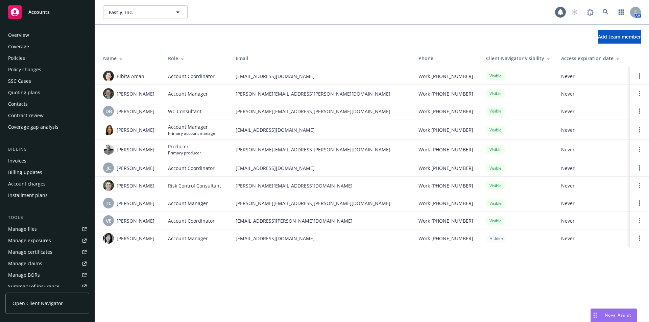
scroll to position [118, 0]
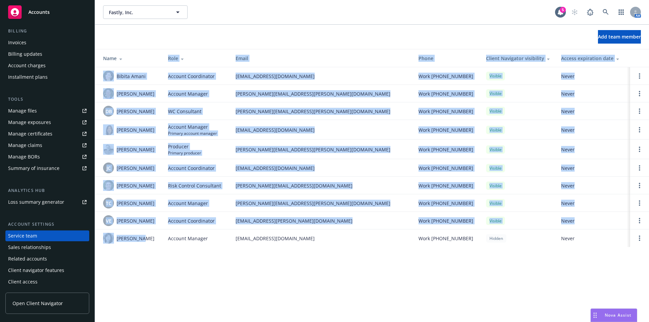
drag, startPoint x: 143, startPoint y: 245, endPoint x: 144, endPoint y: 40, distance: 204.9
click at [136, 48] on div "Add team member Name Role Email Phone Client Navigator visibility Access expira…" at bounding box center [372, 140] width 554 height 231
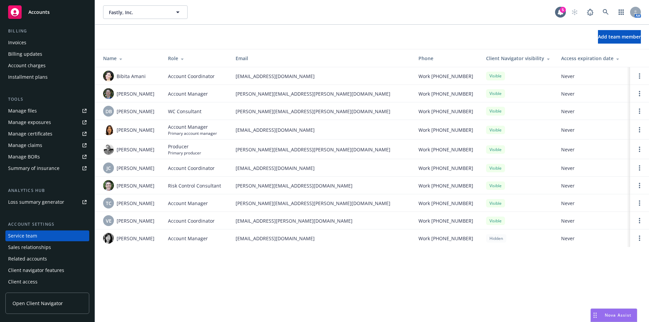
click at [145, 38] on div "Add team member" at bounding box center [372, 37] width 554 height 14
click at [31, 110] on div "Manage files" at bounding box center [22, 110] width 29 height 11
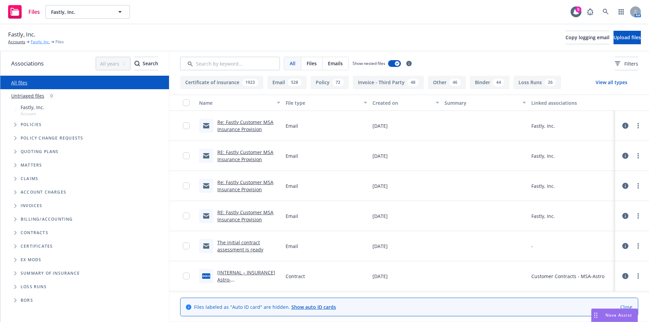
click at [35, 43] on link "Fastly, Inc." at bounding box center [40, 42] width 19 height 6
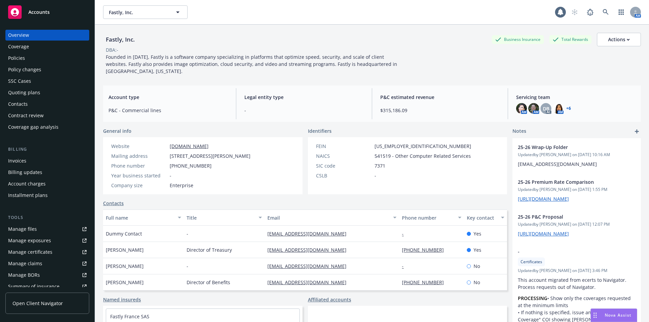
click at [19, 55] on div "Policies" at bounding box center [16, 58] width 17 height 11
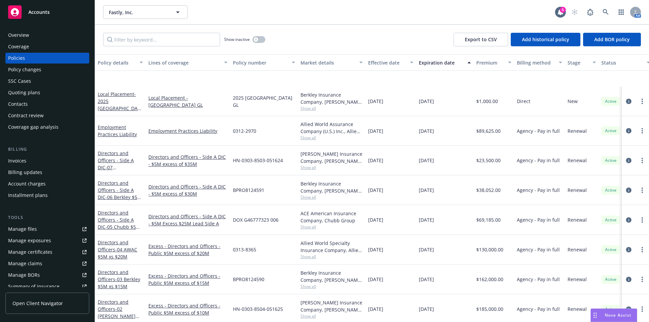
scroll to position [618, 0]
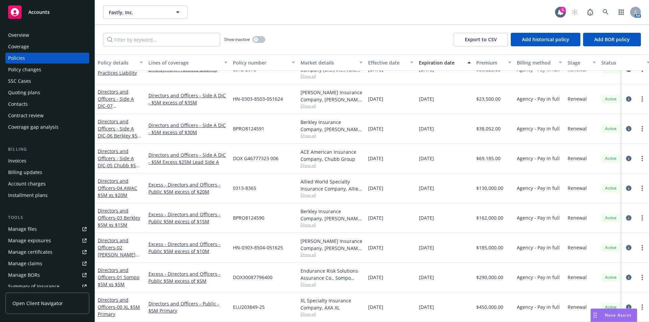
click at [372, 46] on div "Show inactive Export to CSV Add historical policy Add BOR policy" at bounding box center [372, 40] width 554 height 30
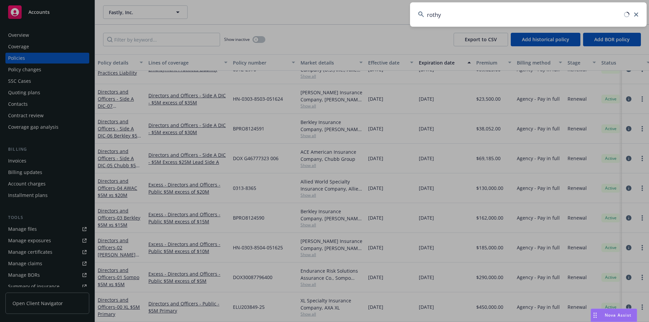
type input "rothy"
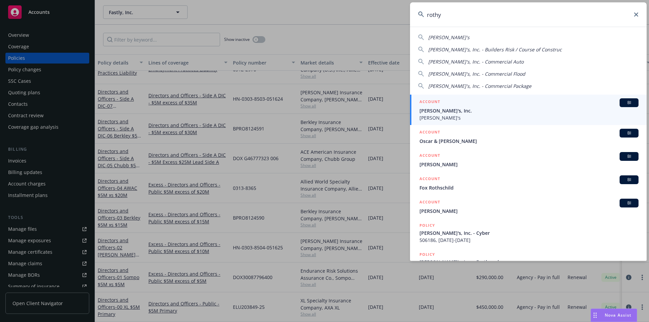
click at [622, 103] on span "BI" at bounding box center [629, 103] width 14 height 6
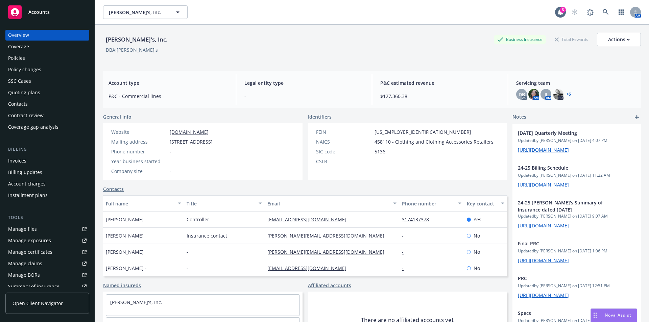
click at [18, 59] on div "Policies" at bounding box center [16, 58] width 17 height 11
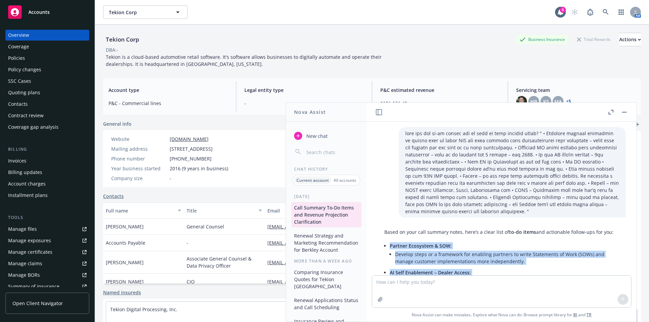
scroll to position [863, 0]
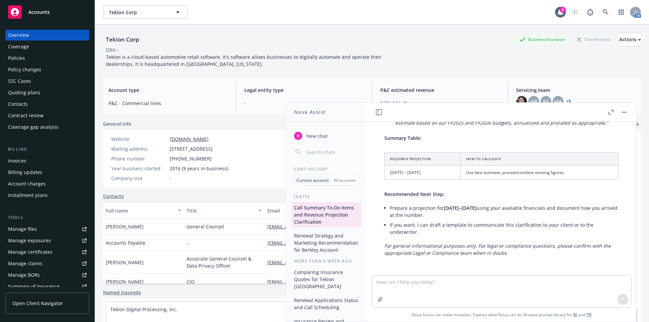
drag, startPoint x: 408, startPoint y: 63, endPoint x: 414, endPoint y: 62, distance: 5.8
click at [413, 63] on div "Tekion Corp Business Insurance Total Rewards Actions DBA: - Tekion is a cloud-b…" at bounding box center [372, 50] width 538 height 35
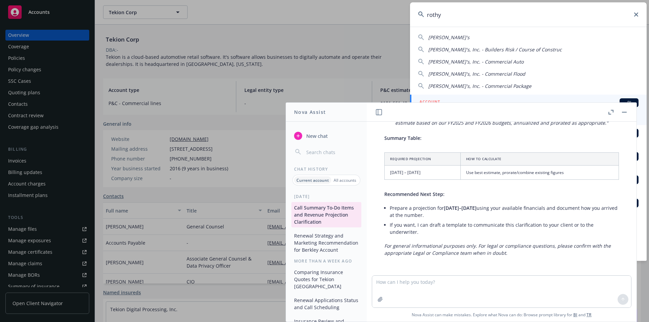
click at [448, 39] on div "[PERSON_NAME]'s" at bounding box center [528, 37] width 220 height 7
type input "[PERSON_NAME]'s"
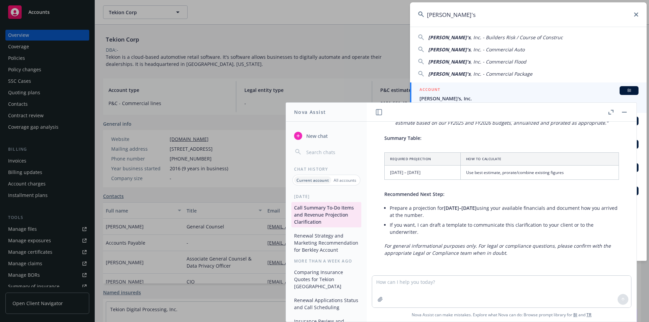
click at [622, 115] on button "button" at bounding box center [624, 112] width 8 height 8
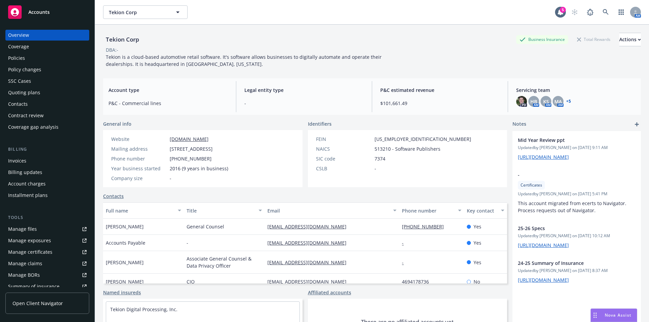
click at [384, 34] on div "Tekion Corp Business Insurance Total Rewards Actions" at bounding box center [372, 40] width 538 height 14
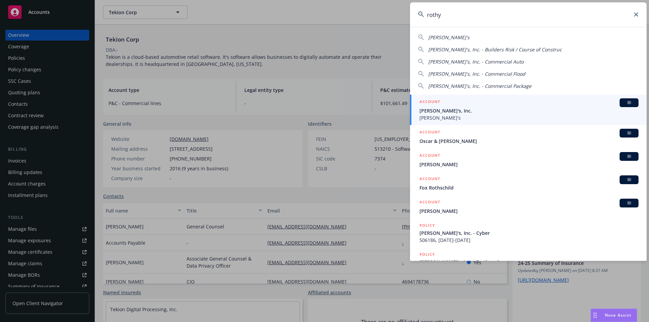
type input "rothy"
click at [626, 101] on span "BI" at bounding box center [629, 103] width 14 height 6
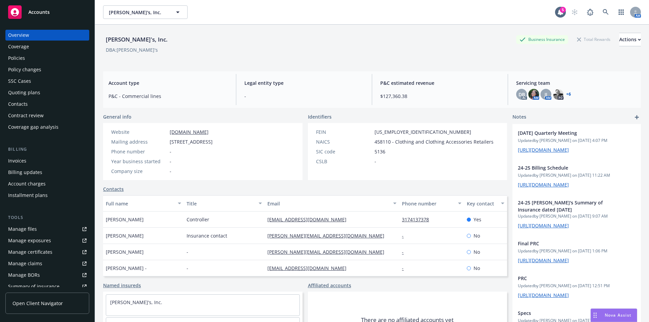
drag, startPoint x: 170, startPoint y: 140, endPoint x: 304, endPoint y: 225, distance: 159.0
click at [215, 143] on div "Mailing address 901 Battery St., San Francisco, CA, 94133" at bounding box center [162, 141] width 107 height 7
copy span "901 Battery St., San Francisco, CA, 94133"
click at [626, 38] on button "Actions" at bounding box center [630, 40] width 22 height 14
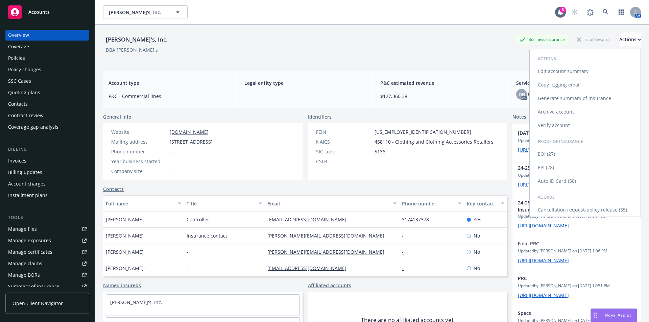
click at [556, 72] on link "Edit account summary" at bounding box center [585, 72] width 111 height 14
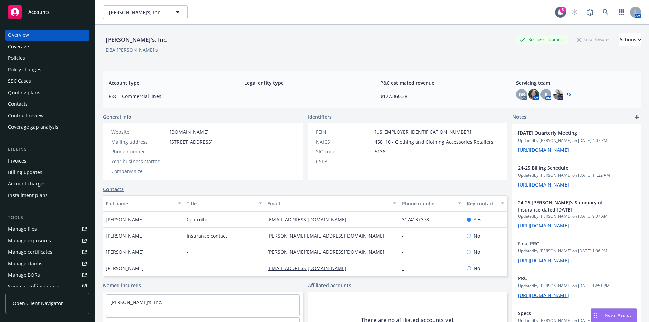
select select "US"
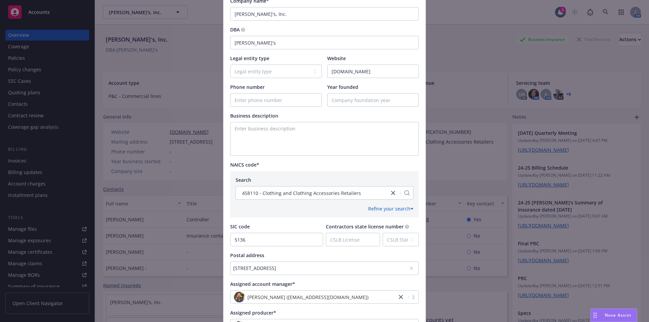
scroll to position [227, 0]
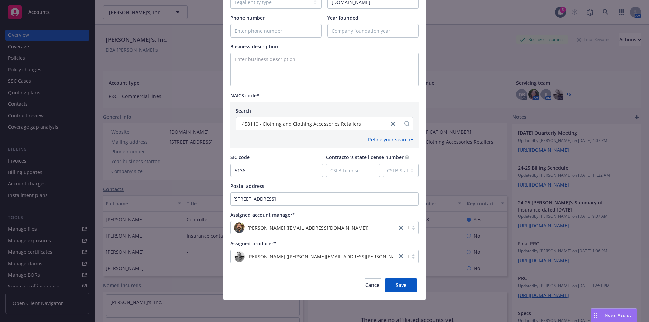
click at [262, 197] on div "901 Battery St., San Francisco, CA, 94133, USA" at bounding box center [321, 198] width 176 height 7
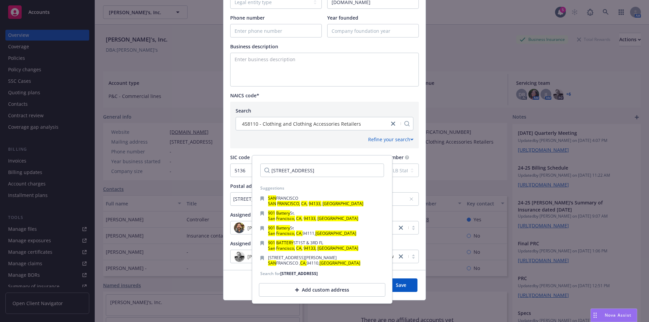
click at [318, 170] on input "901 Battery St., San Francisco, CA, 94133, USA" at bounding box center [322, 171] width 124 height 14
click at [307, 169] on input "901 Battery St., San Francisco, CA, 94133, USA" at bounding box center [322, 171] width 124 height 14
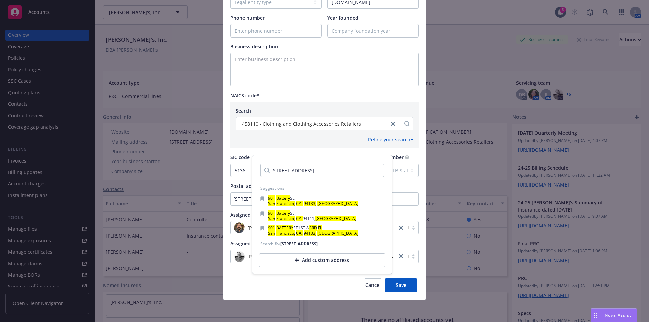
type input "901 Battery St., 3rd Fl San Francisco, CA, 94133, USA"
click at [306, 267] on div "Add custom address" at bounding box center [322, 261] width 126 height 14
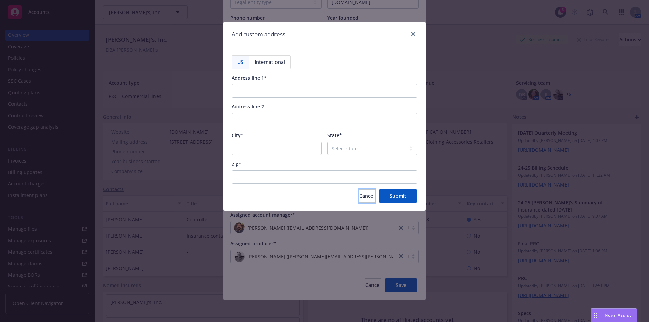
click at [359, 194] on span "Cancel" at bounding box center [366, 196] width 15 height 6
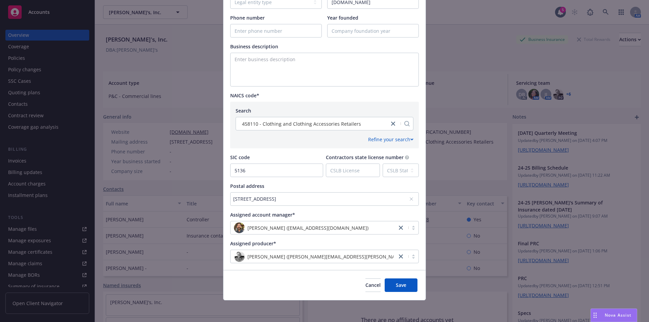
click at [263, 199] on div "901 Battery St., San Francisco, CA, 94133, USA" at bounding box center [321, 198] width 176 height 7
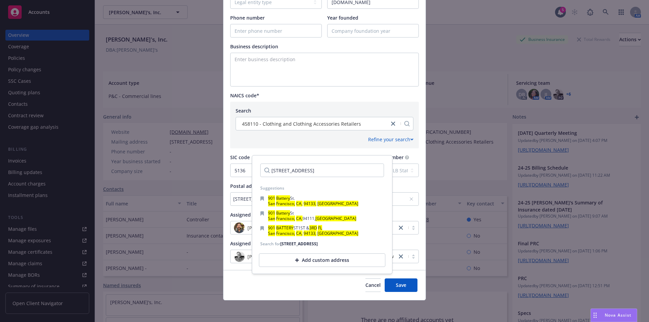
drag, startPoint x: 282, startPoint y: 245, endPoint x: 307, endPoint y: 250, distance: 25.2
click at [308, 247] on div "Search for 901 Battery St., 3rd Fl San Francisco, CA, 94133, USA" at bounding box center [288, 244] width 57 height 6
copy div "901 Battery St., 3rd Fl San Francisco, CA, 94133, USA"
click at [301, 265] on div "Add custom address" at bounding box center [322, 261] width 126 height 14
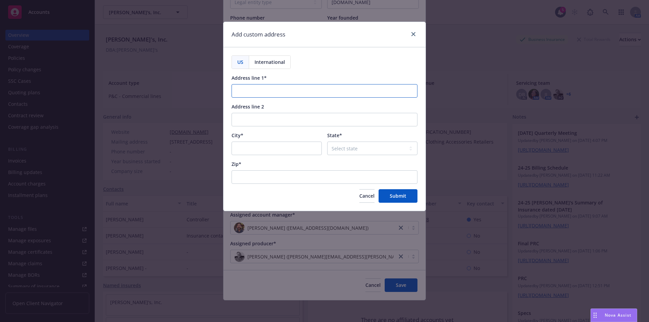
click at [255, 90] on input "Address line 1*" at bounding box center [325, 91] width 186 height 14
paste input "901 Battery St., 3rd Fl San Francisco, CA, 94133, USA"
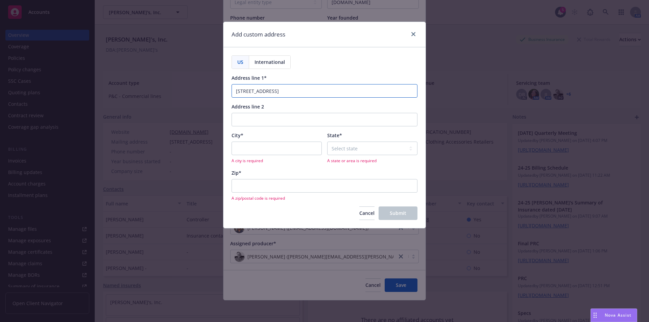
type input "901 Battery St., 3rd Fl San Francisco, CA, 94133, USA"
click at [253, 147] on input "City*" at bounding box center [277, 149] width 90 height 14
paste input "901 Battery St., 3rd Fl San Francisco, CA, 94133, USA"
drag, startPoint x: 252, startPoint y: 148, endPoint x: 187, endPoint y: 123, distance: 70.4
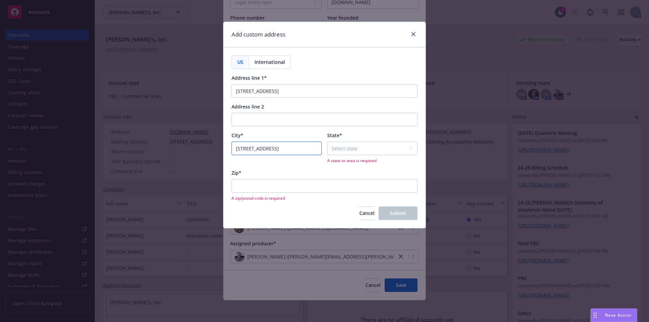
click at [182, 130] on div "Add custom address US International Address line 1* 901 Battery St., 3rd Fl San…" at bounding box center [324, 161] width 649 height 322
type input "San Francisco"
select select "CA"
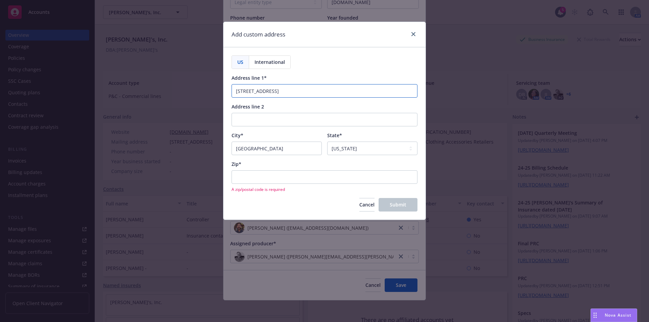
click at [249, 93] on input "901 Battery St., 3rd Fl San Francisco, CA, 94133, USA" at bounding box center [325, 91] width 186 height 14
drag, startPoint x: 285, startPoint y: 91, endPoint x: 519, endPoint y: 99, distance: 234.4
click at [519, 99] on div "Add custom address US International Address line 1* 901 Battery St., 3rd Fl San…" at bounding box center [324, 161] width 649 height 322
type input "901 Battery St., 3rd Fl."
click at [258, 174] on input "Zip*" at bounding box center [325, 177] width 186 height 14
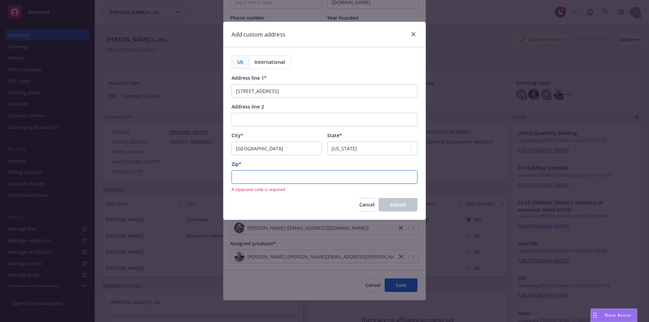
paste input "901 Battery St., 3rd Fl San Francisco, CA, 94133, USA"
drag, startPoint x: 324, startPoint y: 178, endPoint x: 206, endPoint y: 157, distance: 120.2
click at [224, 163] on div "US International Address line 1* 901 Battery St., 3rd Fl. Address line 2 City* …" at bounding box center [324, 133] width 202 height 172
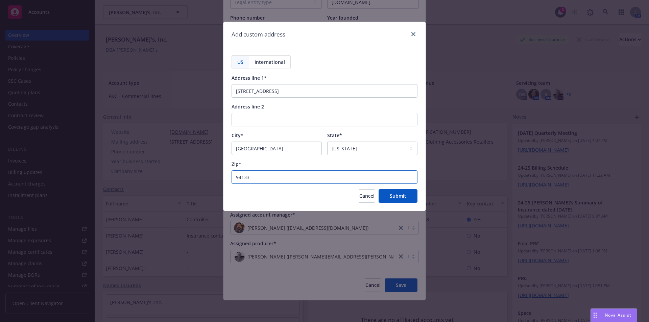
type input "94133"
click at [396, 205] on div "US International Address line 1* 901 Battery St., 3rd Fl. Address line 2 City* …" at bounding box center [324, 129] width 202 height 164
click at [396, 199] on button "Submit" at bounding box center [398, 196] width 39 height 14
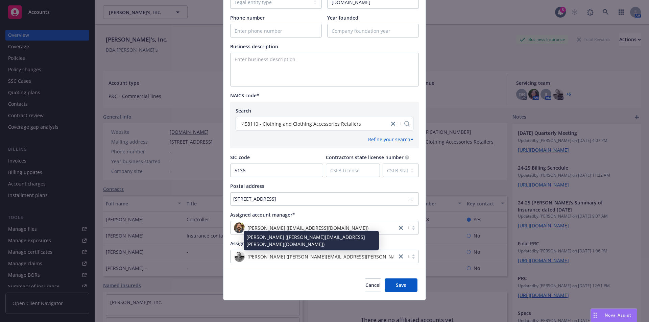
click at [336, 259] on div "Jeff Dodds (jeff.dodds@newfront.com)" at bounding box center [314, 256] width 160 height 11
click at [397, 256] on link "close" at bounding box center [401, 257] width 8 height 8
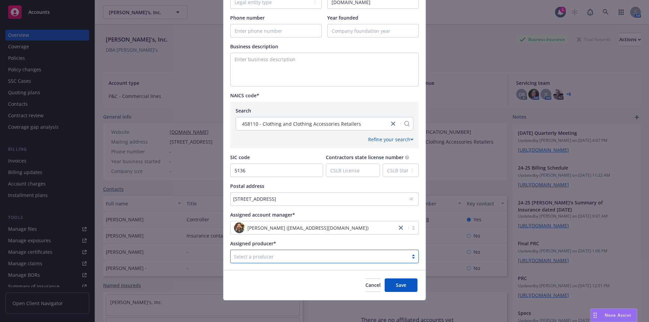
click at [294, 259] on div at bounding box center [319, 257] width 171 height 8
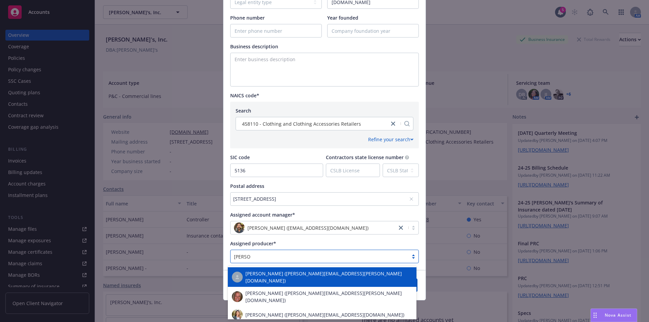
type input "[PERSON_NAME]"
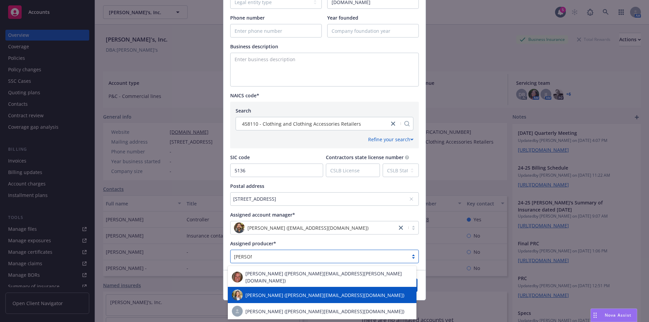
click at [280, 293] on span "Michelle Landver (michelle.landver@newfront.com)" at bounding box center [324, 295] width 159 height 7
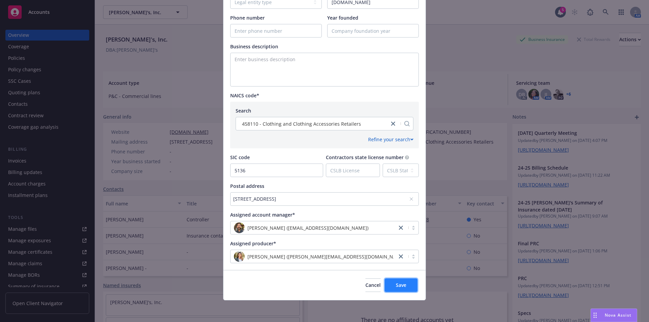
click at [396, 285] on span "Save" at bounding box center [401, 285] width 10 height 6
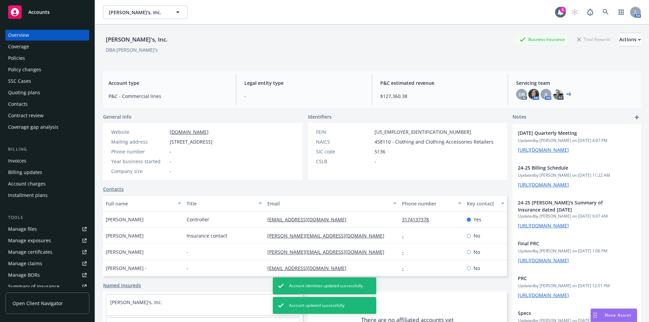
click at [566, 92] on link "+ 6" at bounding box center [568, 94] width 5 height 4
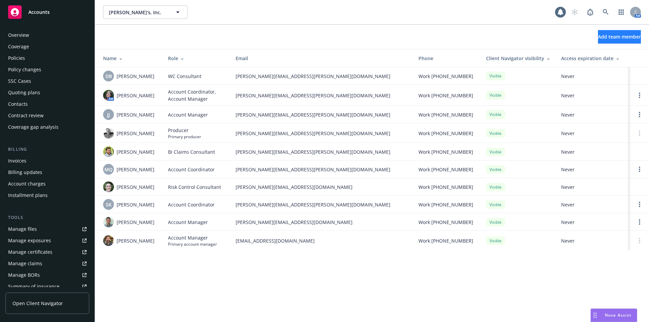
scroll to position [118, 0]
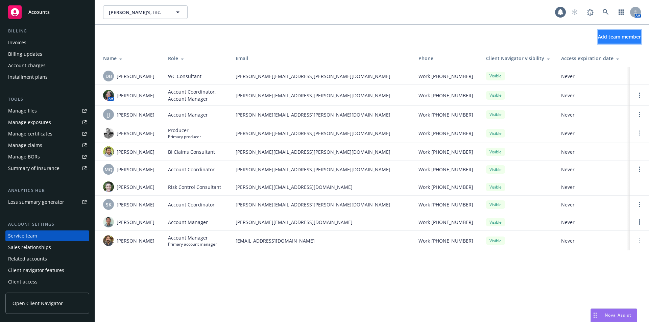
click at [607, 35] on span "Add team member" at bounding box center [619, 36] width 43 height 6
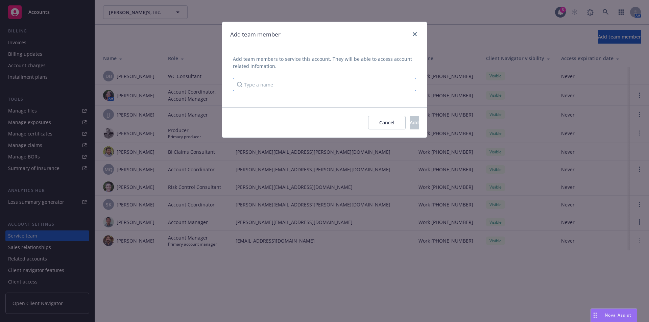
click at [277, 87] on input "Type a name" at bounding box center [324, 85] width 183 height 14
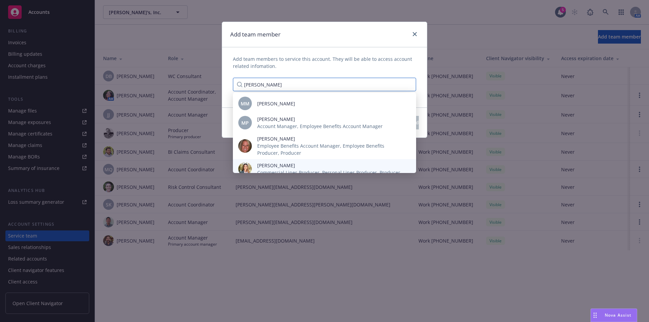
type input "[PERSON_NAME]"
click at [274, 163] on span "[PERSON_NAME]" at bounding box center [328, 165] width 143 height 7
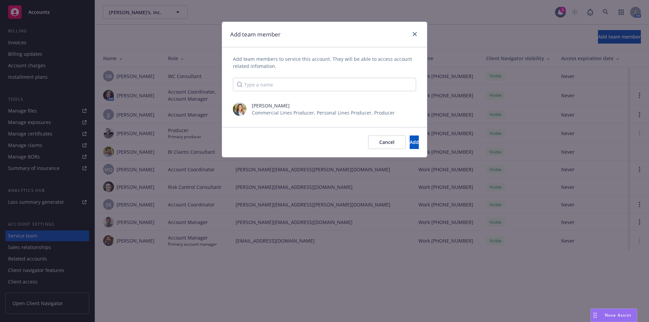
scroll to position [0, 0]
click at [410, 139] on span "Add" at bounding box center [414, 142] width 9 height 6
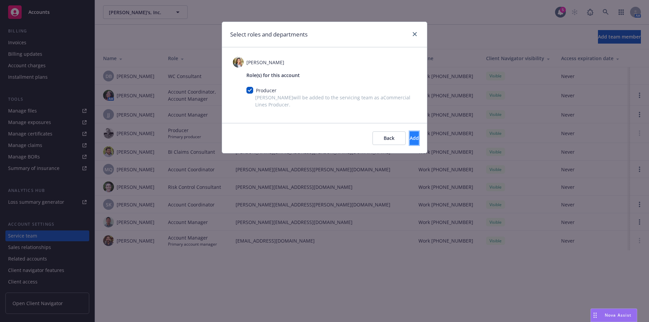
click at [410, 135] on span "Add" at bounding box center [414, 138] width 9 height 6
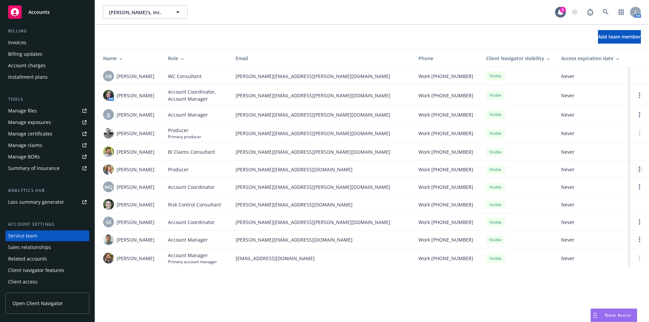
click at [641, 171] on link "Open options" at bounding box center [640, 169] width 8 height 8
click at [612, 137] on span "Assign as primary producer" at bounding box center [594, 137] width 79 height 6
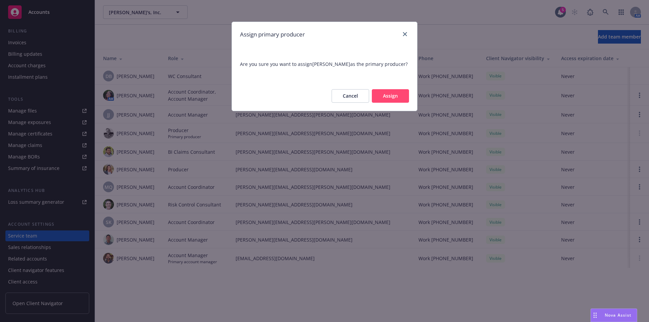
click at [388, 94] on button "Assign" at bounding box center [390, 96] width 37 height 14
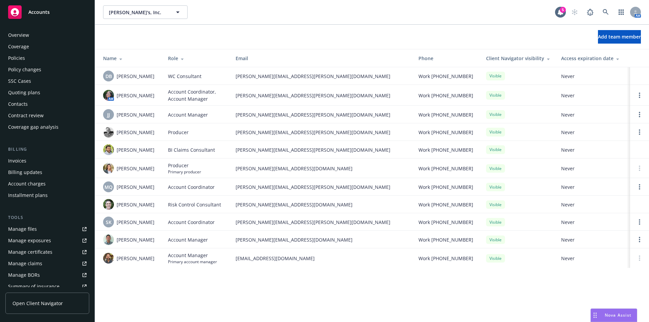
click at [19, 35] on div "Overview" at bounding box center [18, 35] width 21 height 11
